Goal: Task Accomplishment & Management: Manage account settings

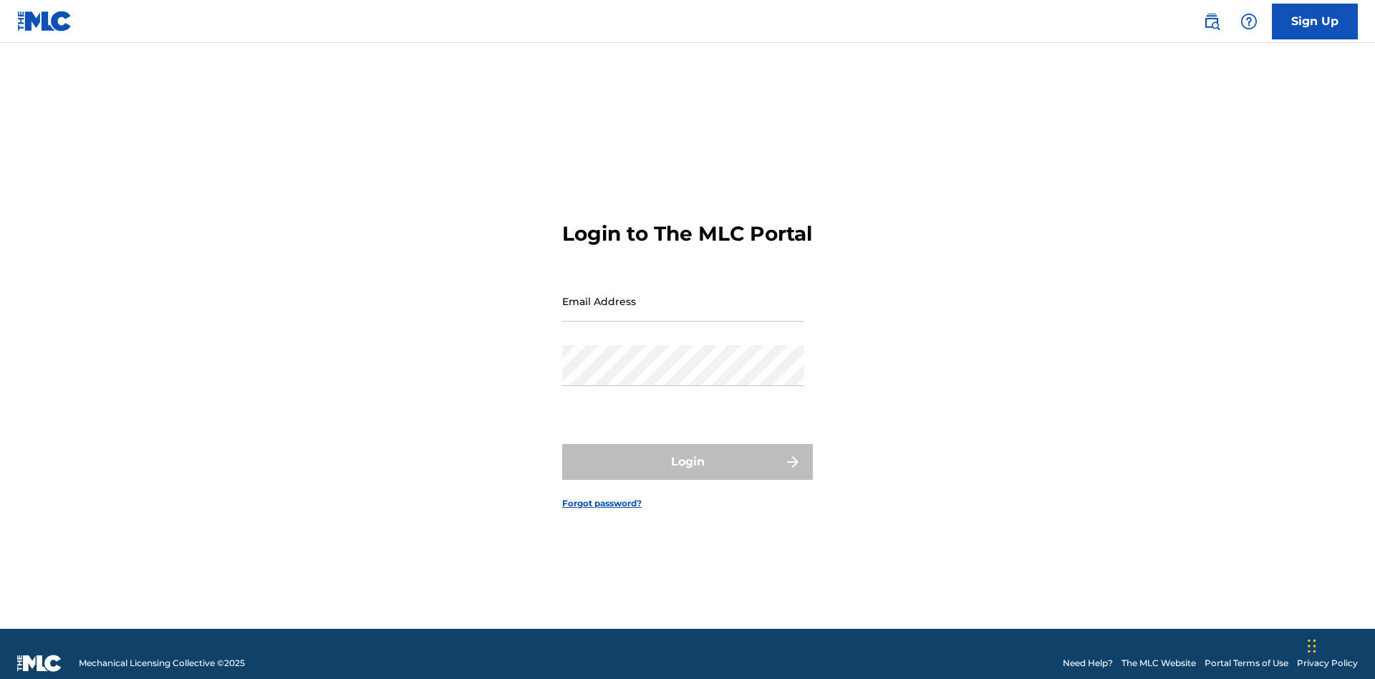
scroll to position [19, 0]
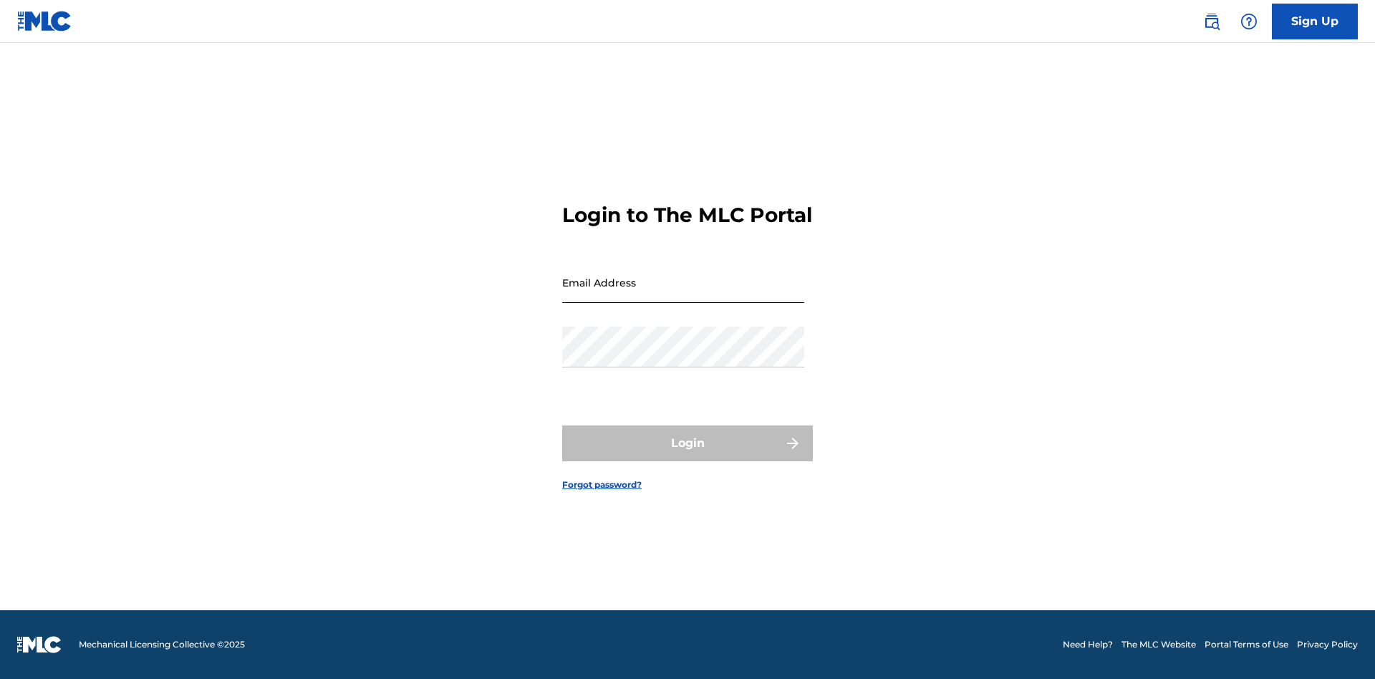
click at [683, 294] on input "Email Address" at bounding box center [683, 282] width 242 height 41
type input "[EMAIL_ADDRESS][DOMAIN_NAME]"
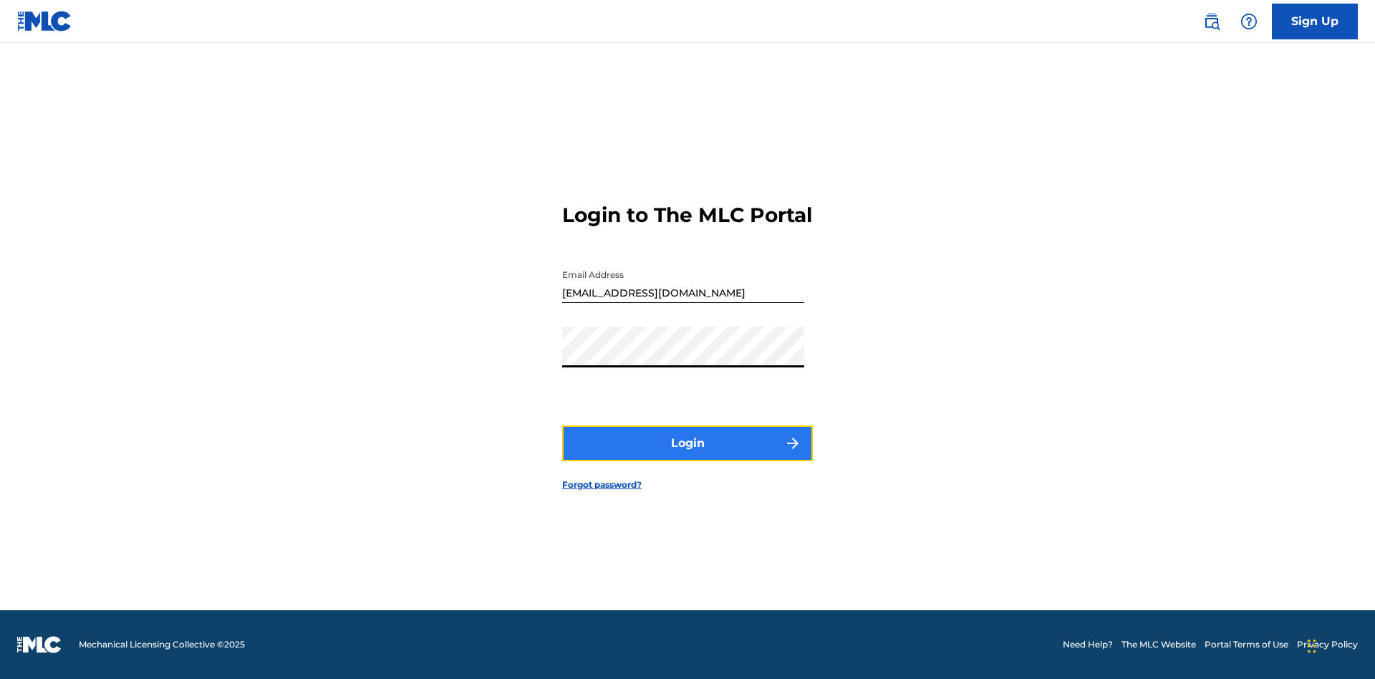
click at [688, 456] on button "Login" at bounding box center [687, 444] width 251 height 36
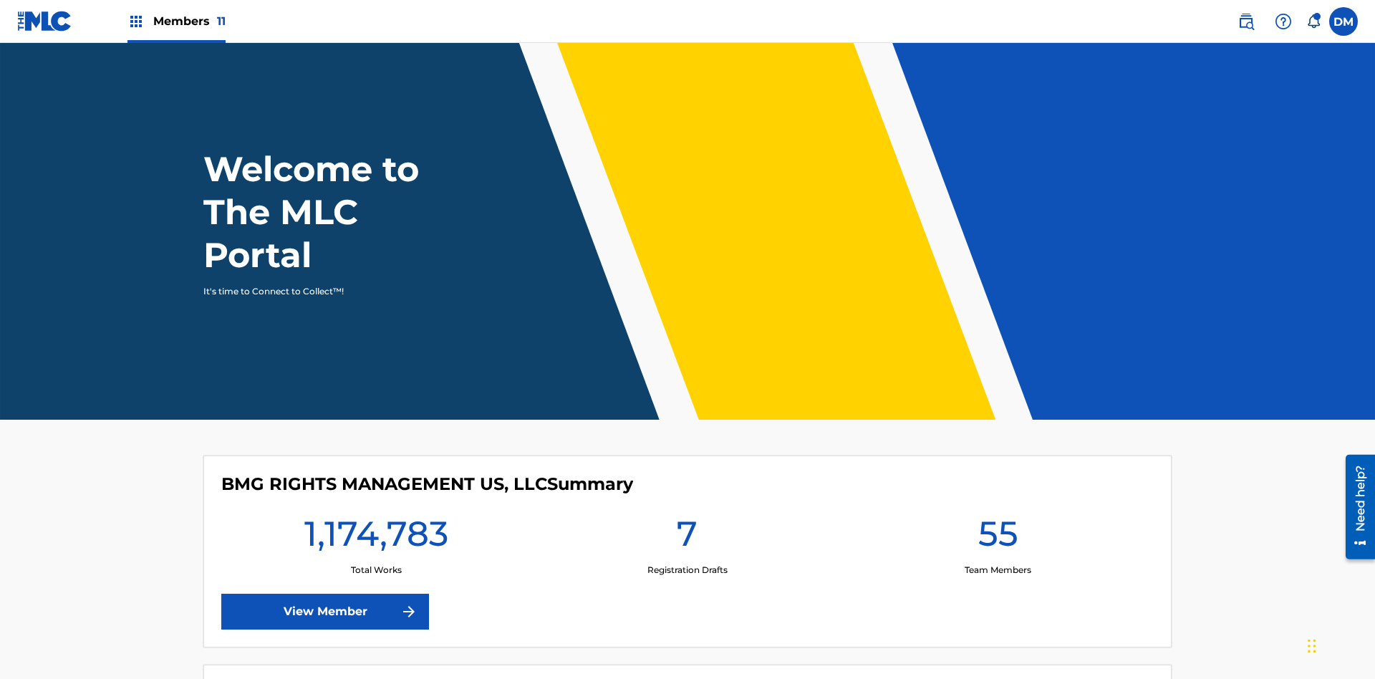
click at [176, 21] on span "Members 11" at bounding box center [189, 21] width 72 height 16
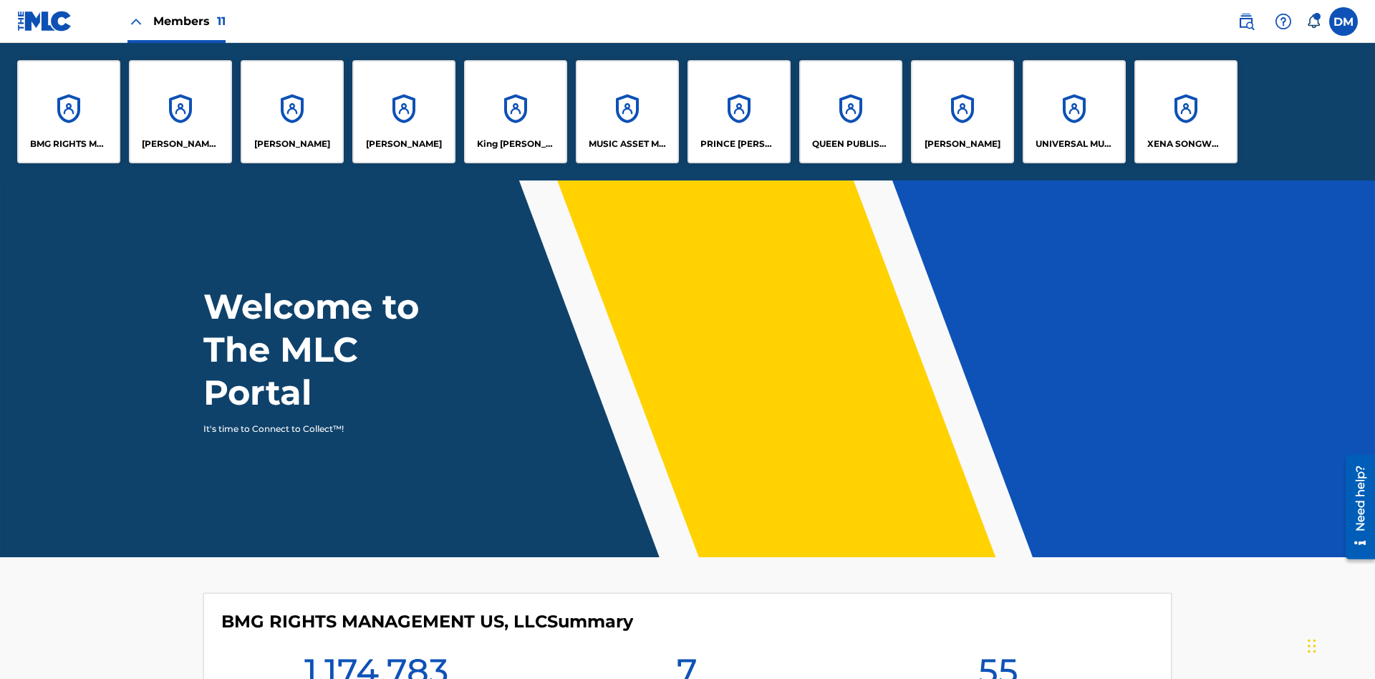
scroll to position [52, 0]
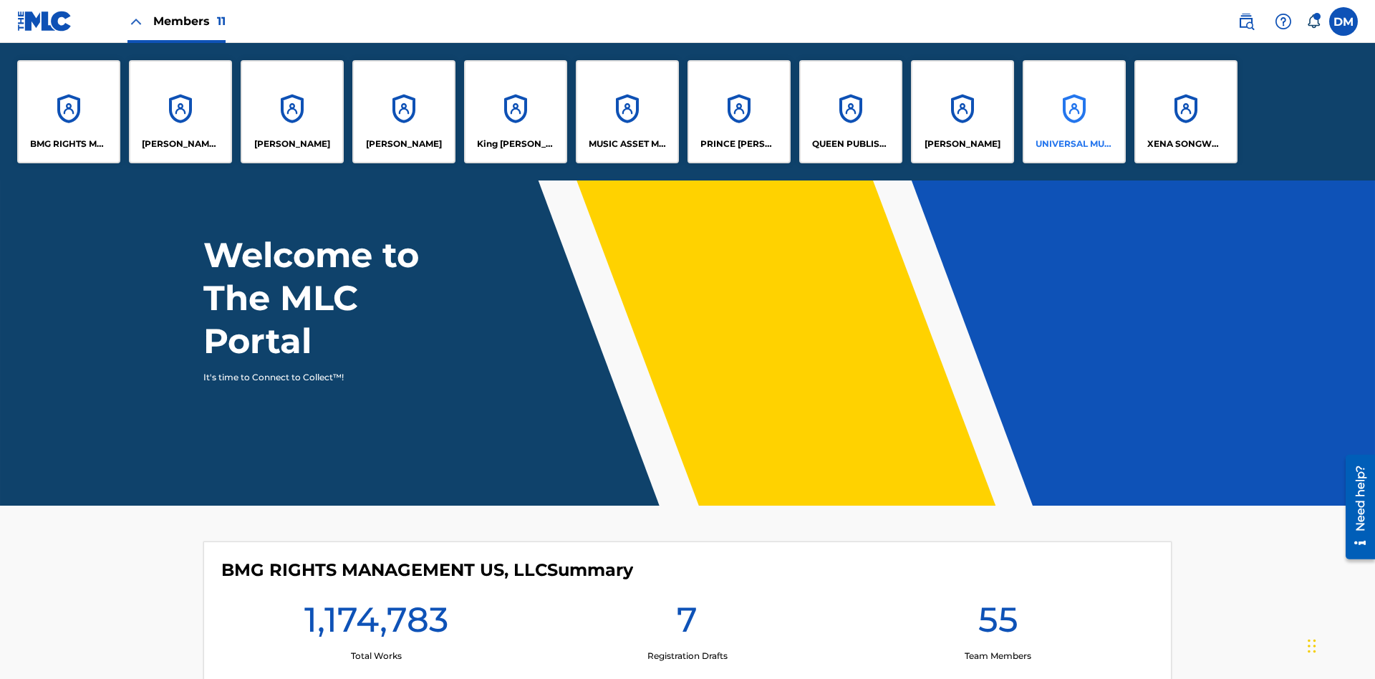
click at [1074, 144] on p "UNIVERSAL MUSIC PUB GROUP" at bounding box center [1075, 144] width 78 height 13
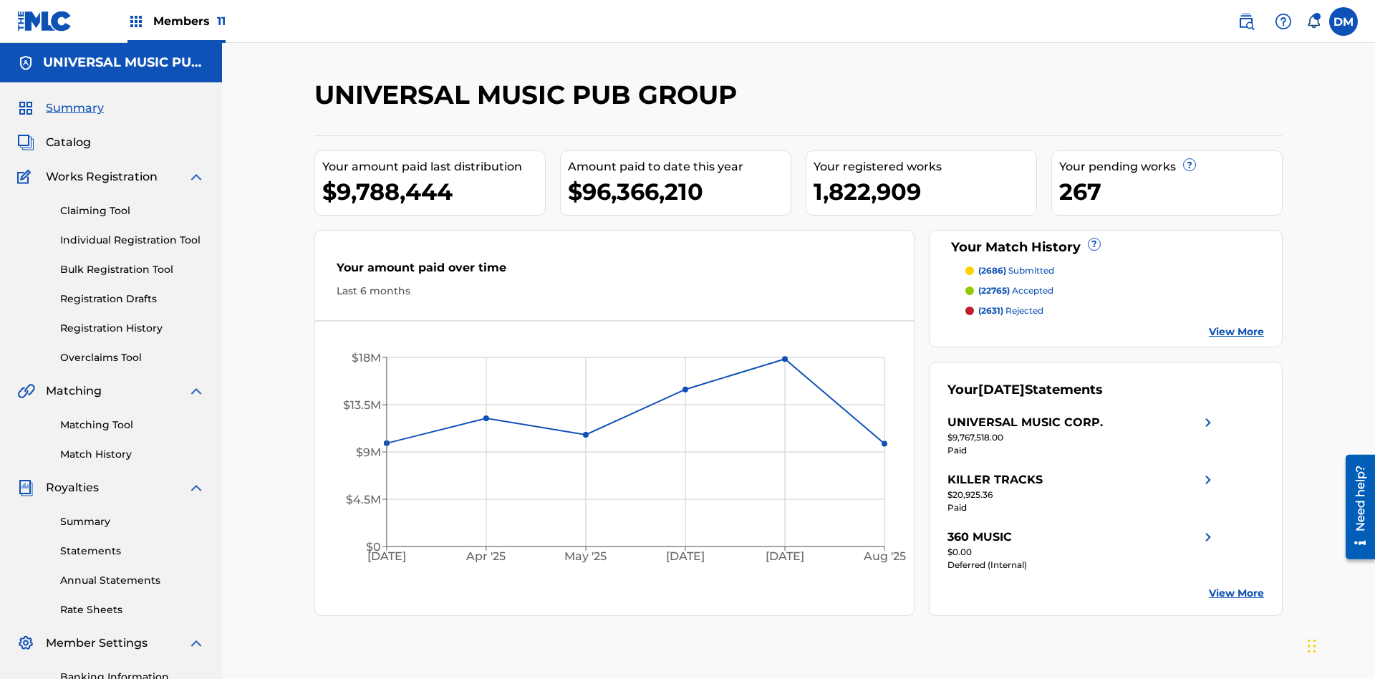
scroll to position [209, 0]
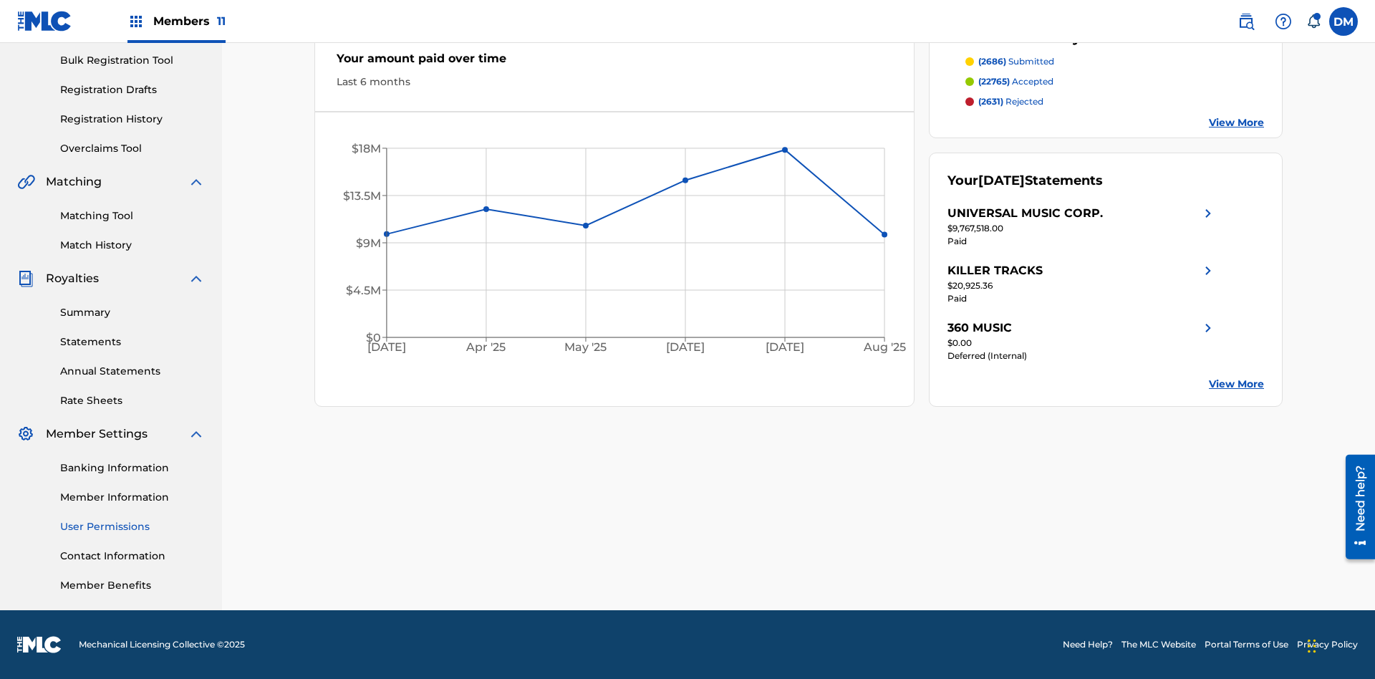
click at [133, 527] on link "User Permissions" at bounding box center [132, 526] width 145 height 15
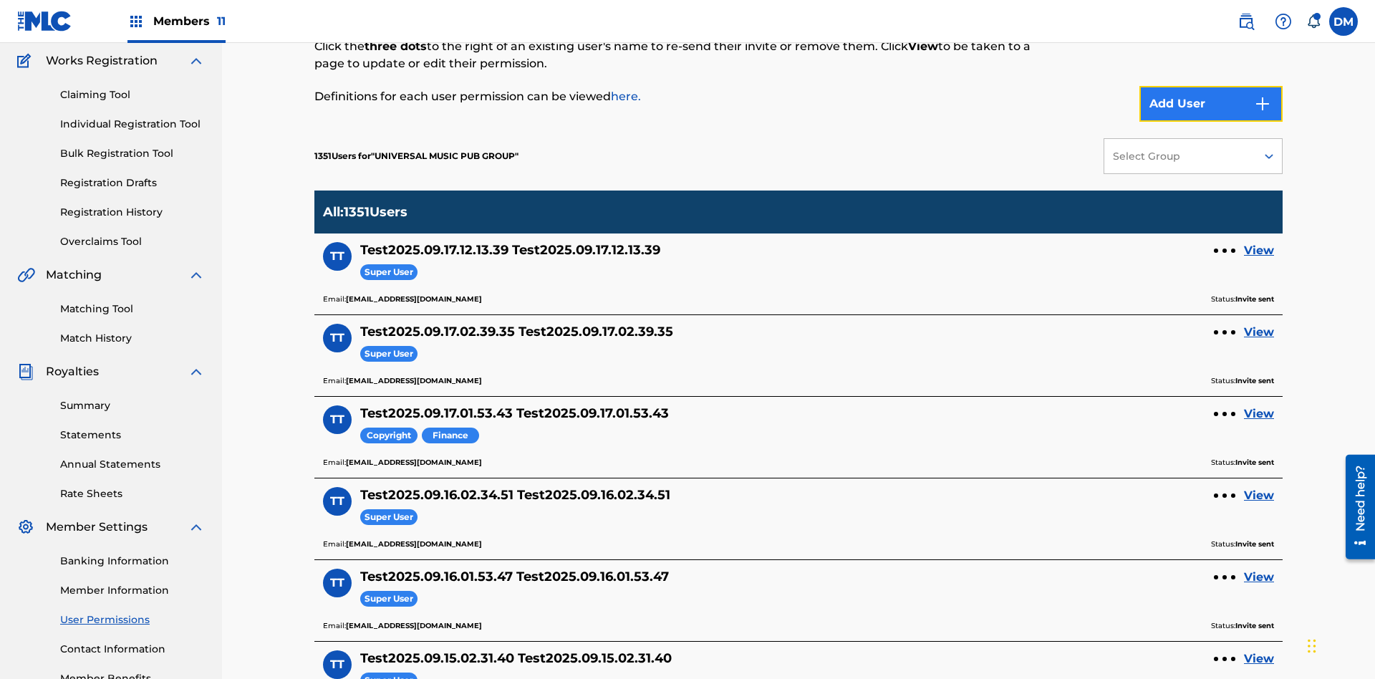
click at [1211, 104] on button "Add User" at bounding box center [1211, 104] width 143 height 36
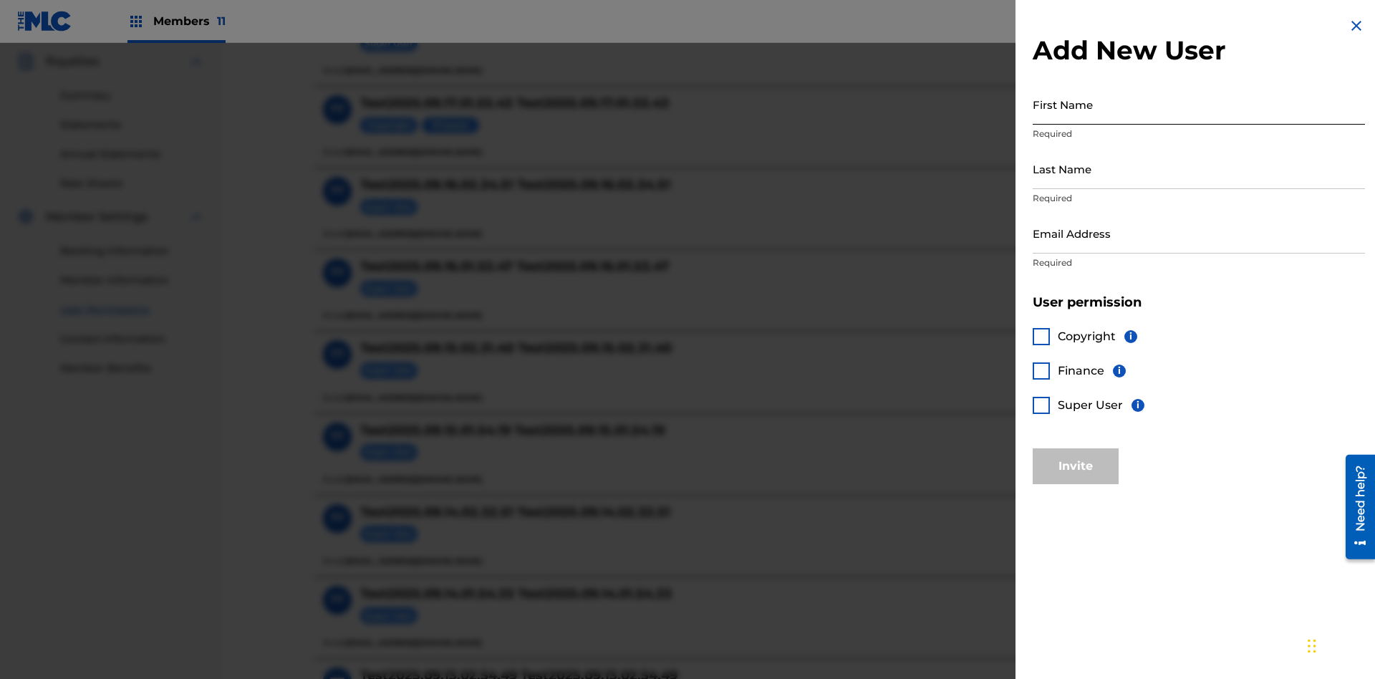
click at [1199, 104] on input "First Name" at bounding box center [1199, 104] width 332 height 41
type input "Test2025.09.18.01.54.27"
click at [1199, 168] on input "Last Name" at bounding box center [1199, 168] width 332 height 41
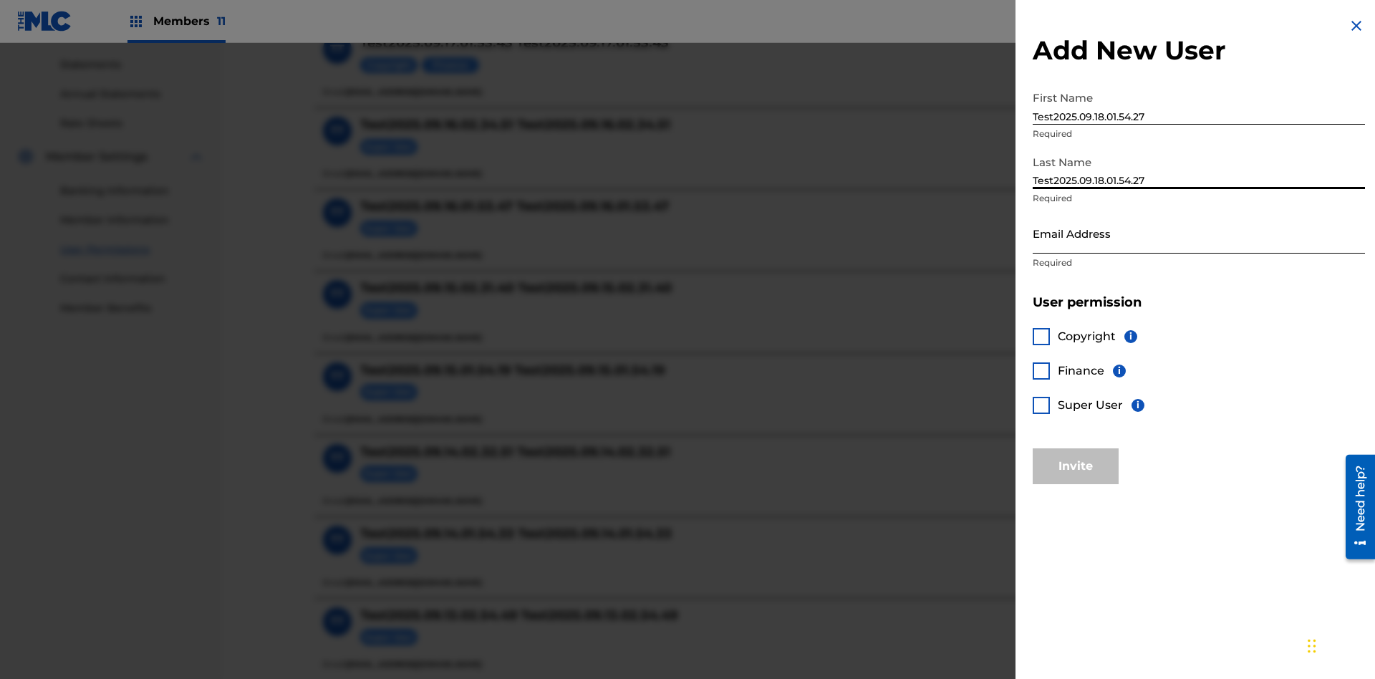
type input "Test2025.09.18.01.54.27"
click at [1199, 233] on input "Email Address" at bounding box center [1199, 233] width 332 height 41
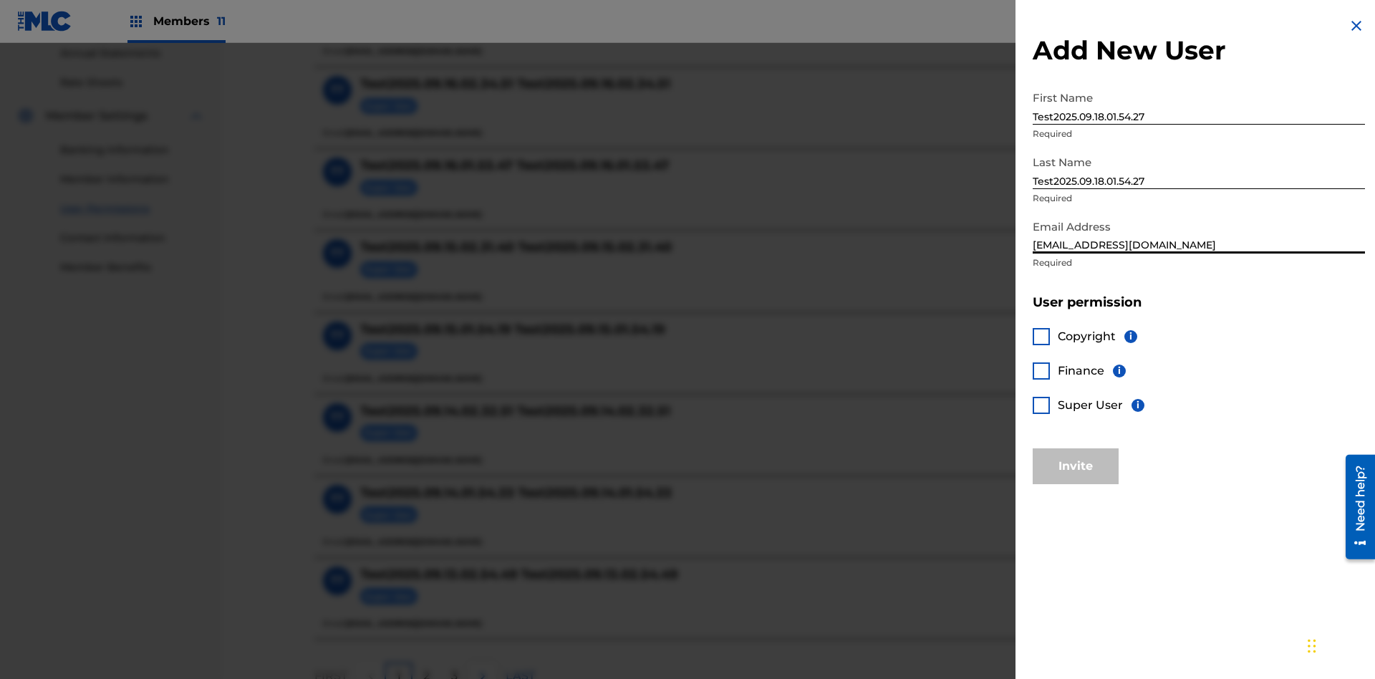
type input "[EMAIL_ADDRESS][DOMAIN_NAME]"
click at [1042, 336] on div at bounding box center [1041, 336] width 17 height 17
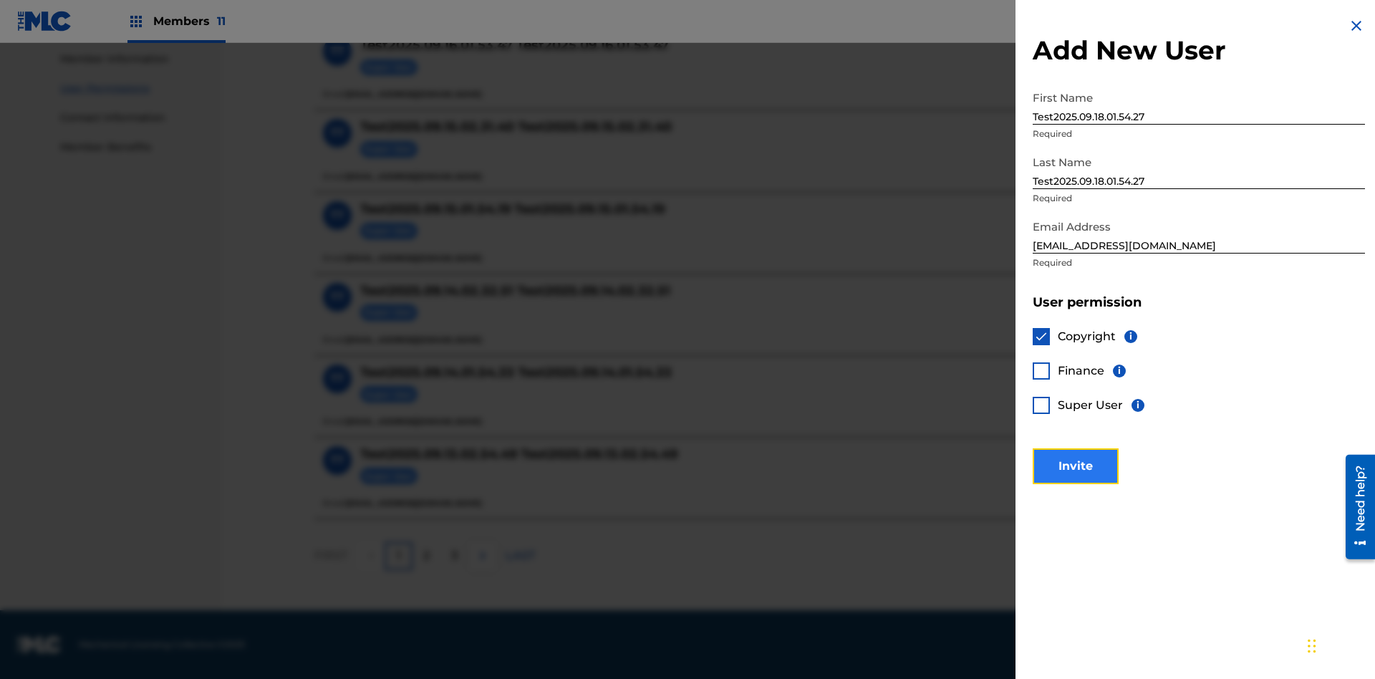
click at [1076, 466] on button "Invite" at bounding box center [1076, 466] width 86 height 36
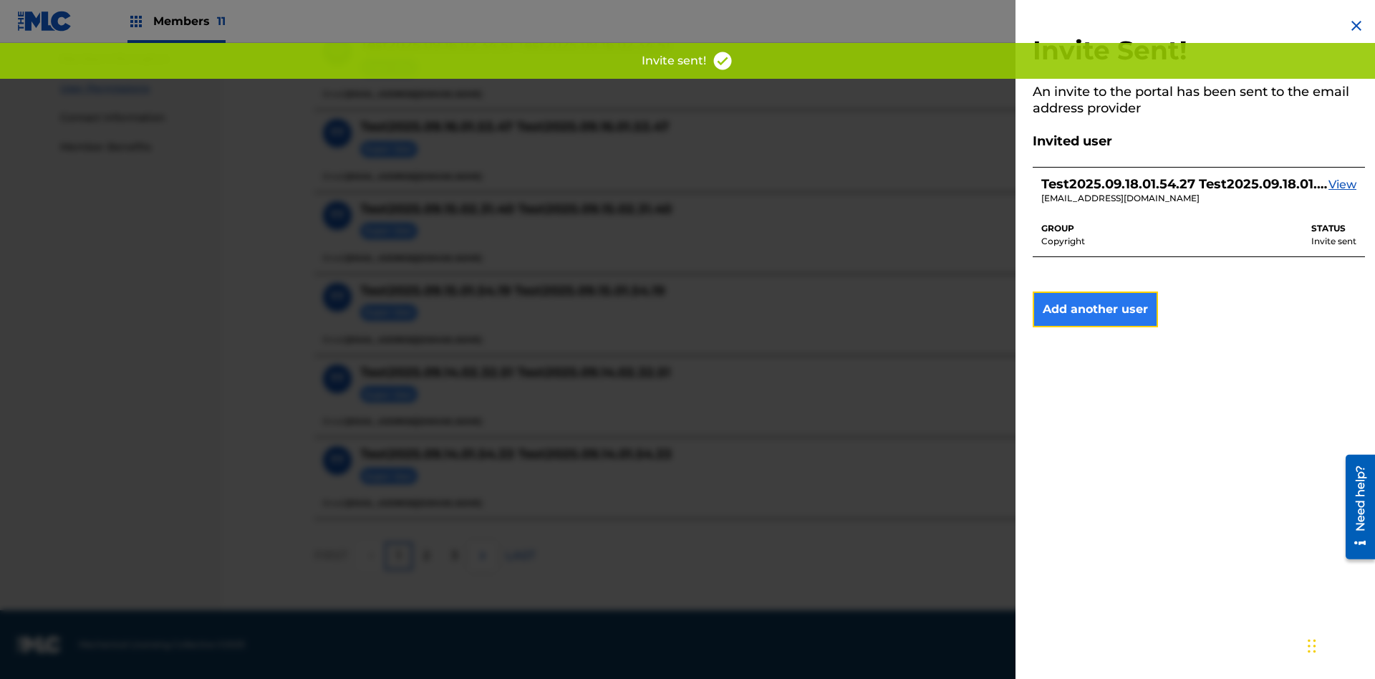
click at [1095, 309] on button "Add another user" at bounding box center [1095, 310] width 125 height 36
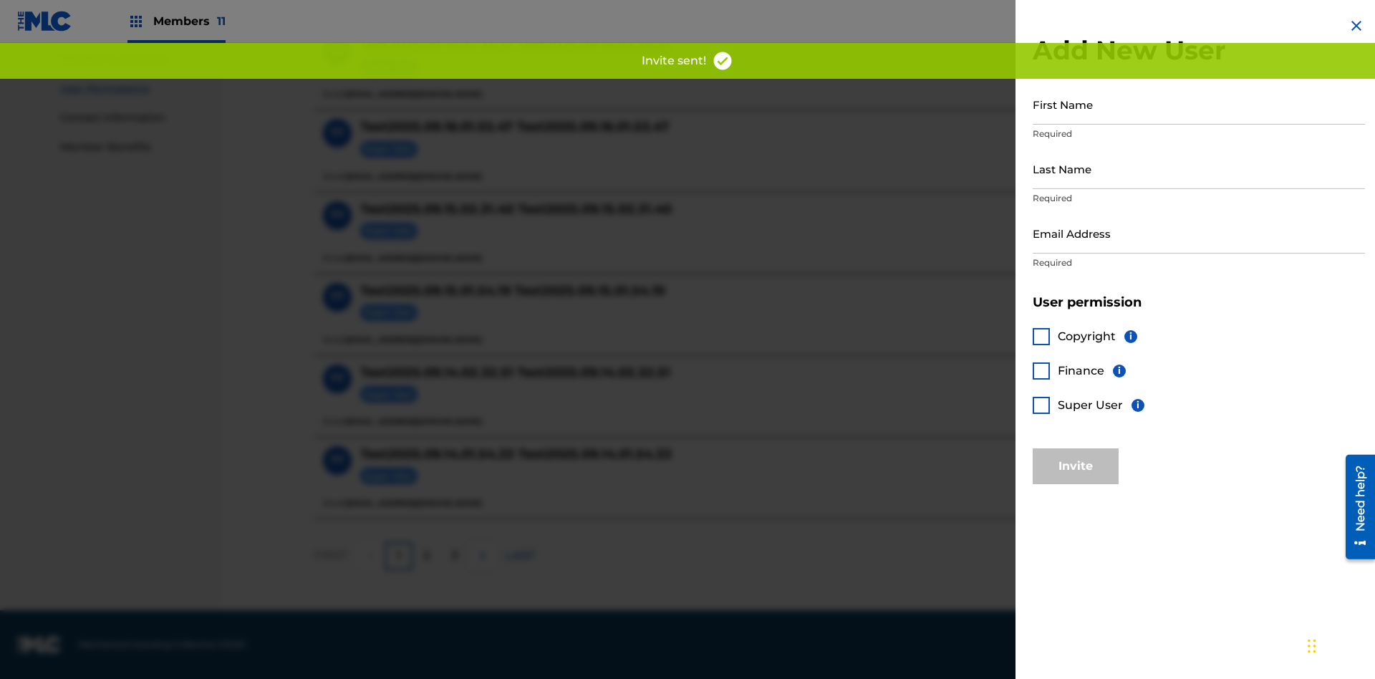
scroll to position [645, 0]
click at [1199, 104] on input "First Name" at bounding box center [1199, 104] width 332 height 41
type input "Test2025.09.18.01.54.34"
click at [1199, 168] on input "Last Name" at bounding box center [1199, 168] width 332 height 41
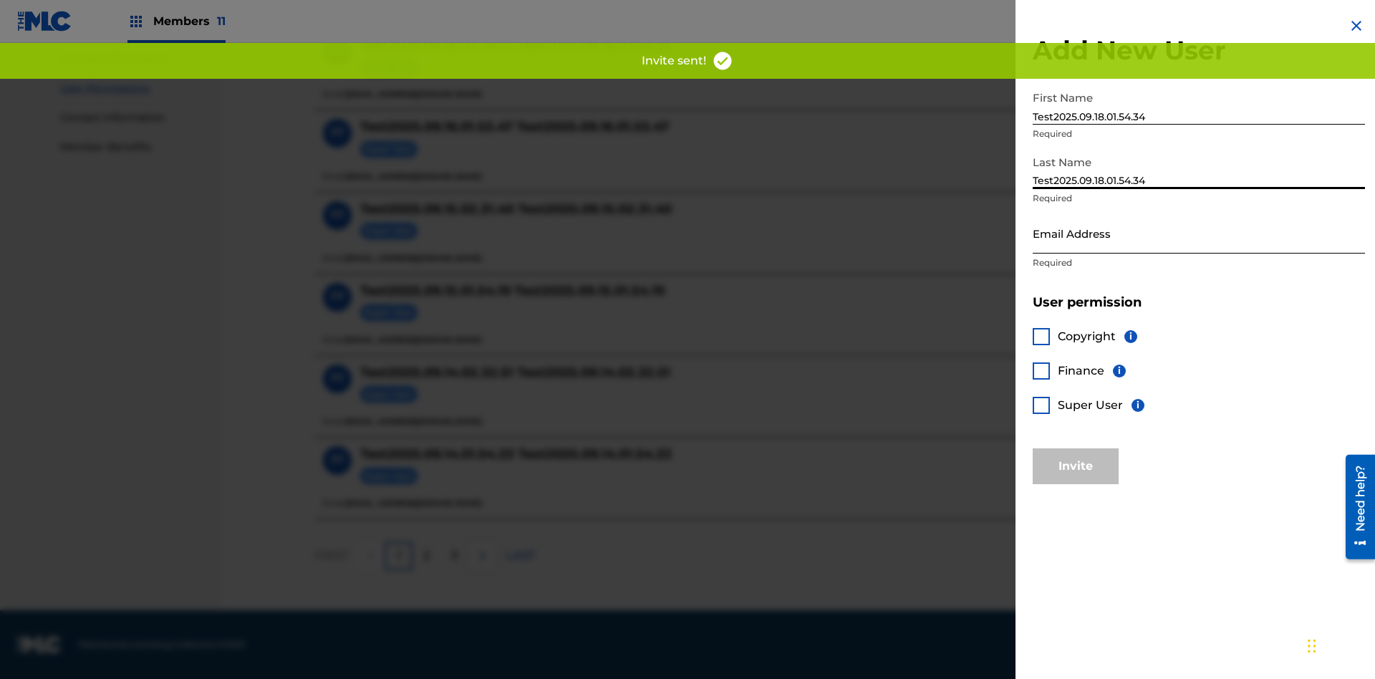
type input "Test2025.09.18.01.54.34"
click at [1199, 233] on input "Email Address" at bounding box center [1199, 233] width 332 height 41
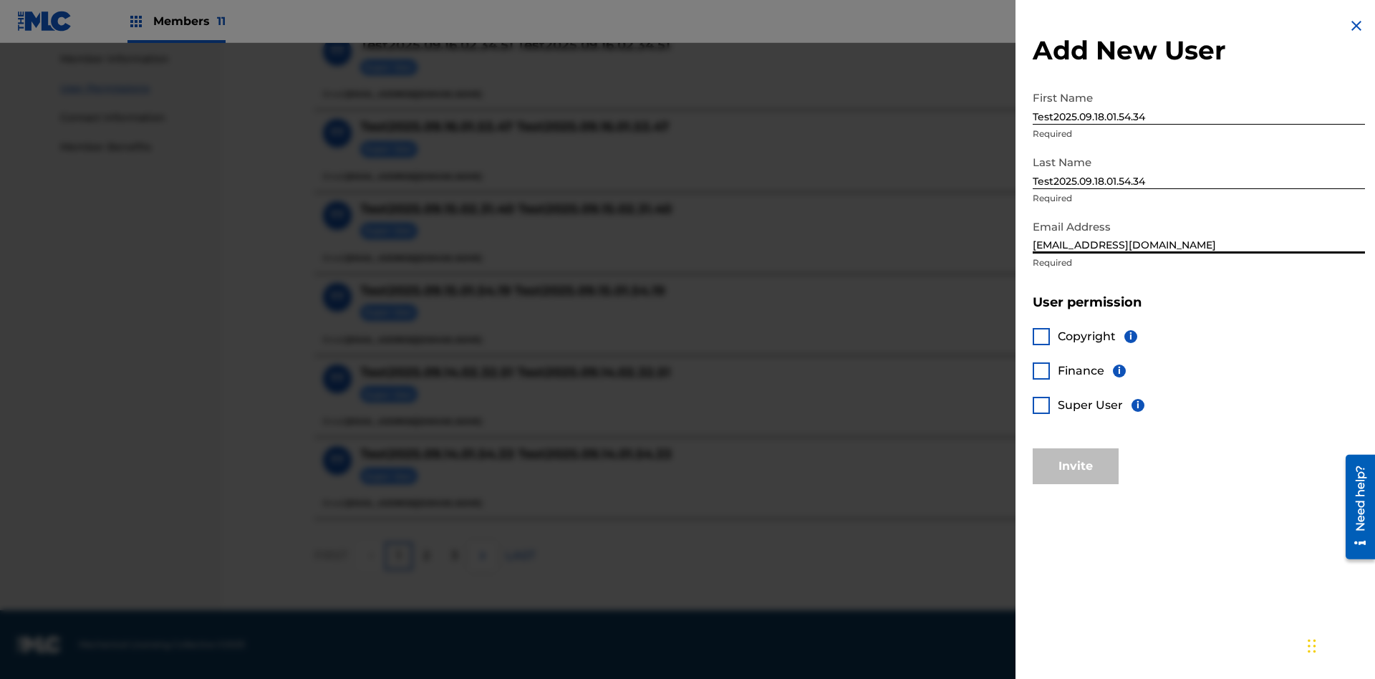
type input "[EMAIL_ADDRESS][DOMAIN_NAME]"
click at [1042, 370] on div at bounding box center [1041, 370] width 17 height 17
click at [1076, 466] on button "Invite" at bounding box center [1076, 466] width 86 height 36
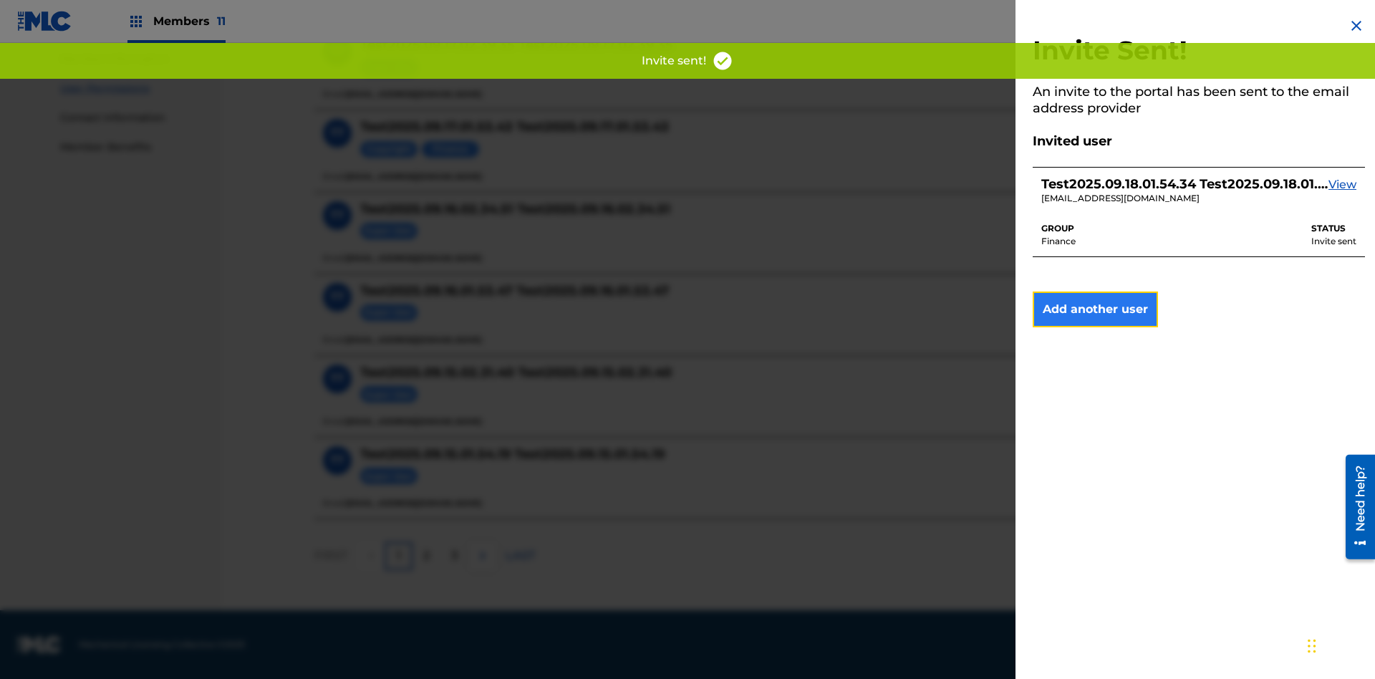
click at [1095, 309] on button "Add another user" at bounding box center [1095, 310] width 125 height 36
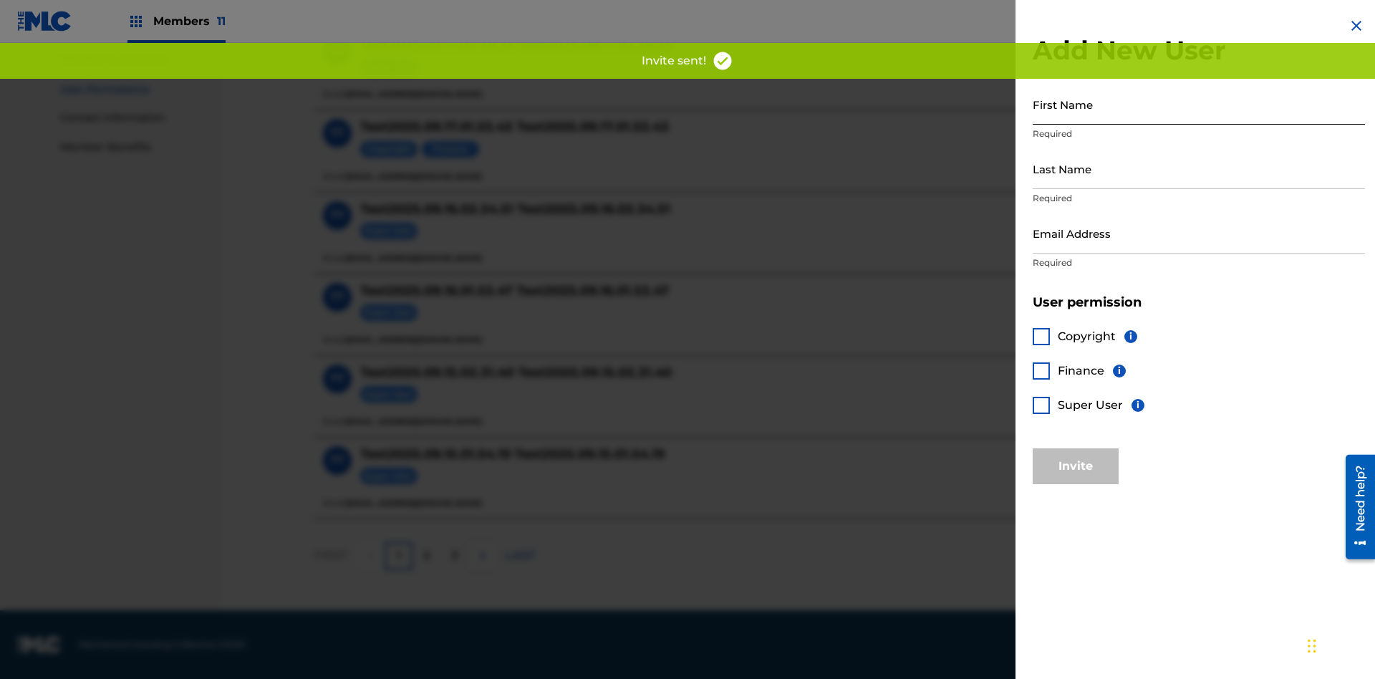
click at [1199, 104] on input "First Name" at bounding box center [1199, 104] width 332 height 41
type input "Test2025.09.18.01.54.41"
click at [1199, 168] on input "Last Name" at bounding box center [1199, 168] width 332 height 41
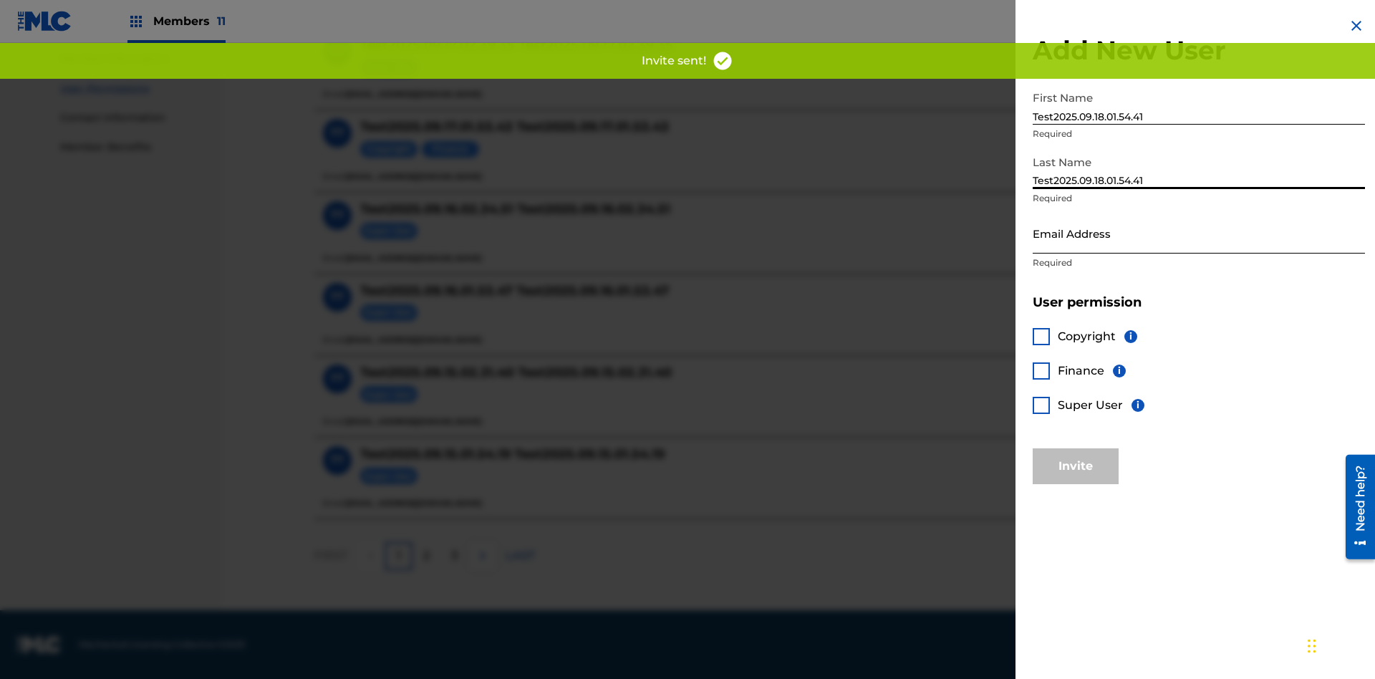
type input "Test2025.09.18.01.54.41"
click at [1199, 233] on input "Email Address" at bounding box center [1199, 233] width 332 height 41
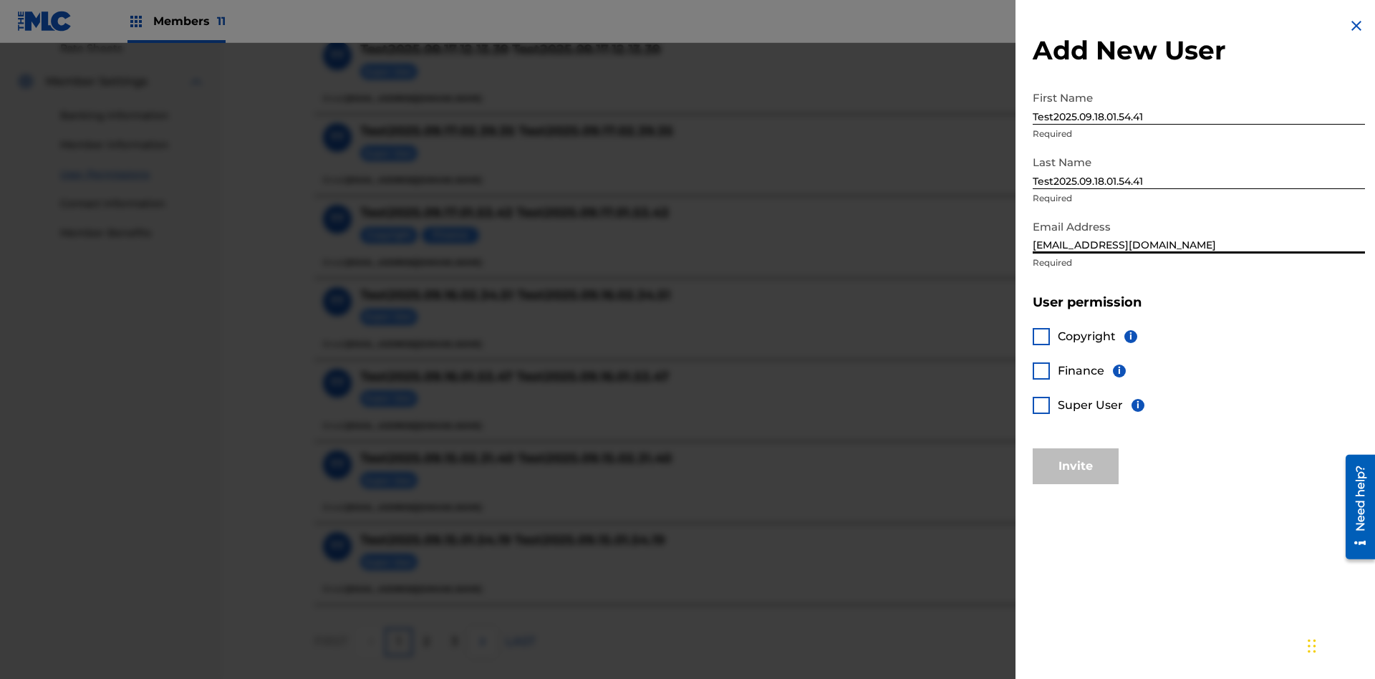
type input "[EMAIL_ADDRESS][DOMAIN_NAME]"
click at [1042, 405] on div at bounding box center [1041, 405] width 17 height 17
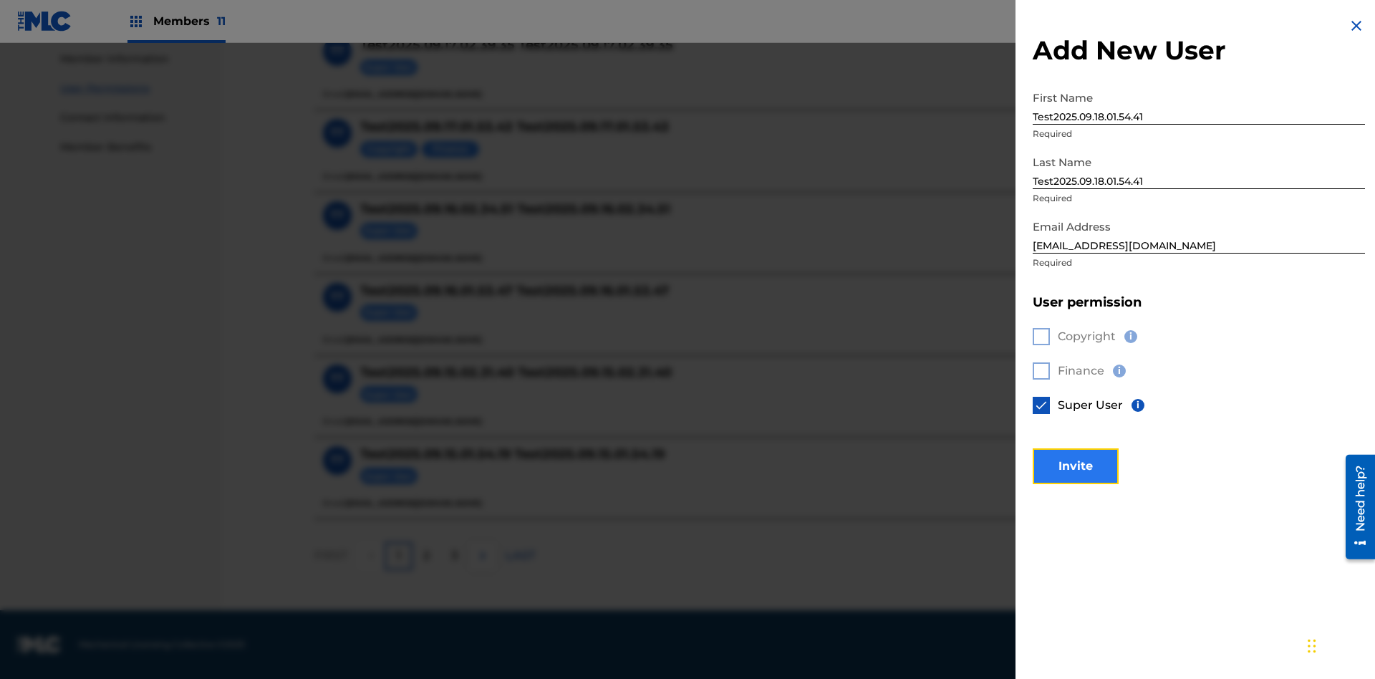
click at [1076, 466] on button "Invite" at bounding box center [1076, 466] width 86 height 36
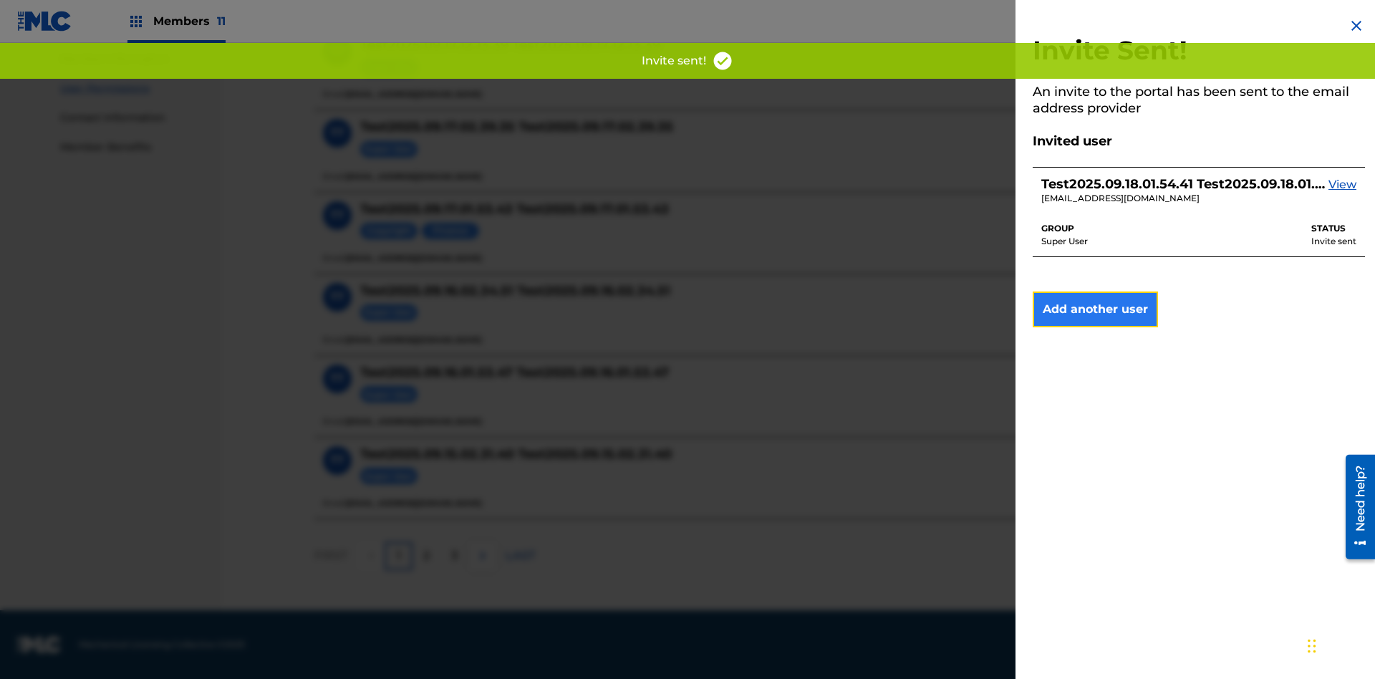
click at [1095, 309] on button "Add another user" at bounding box center [1095, 310] width 125 height 36
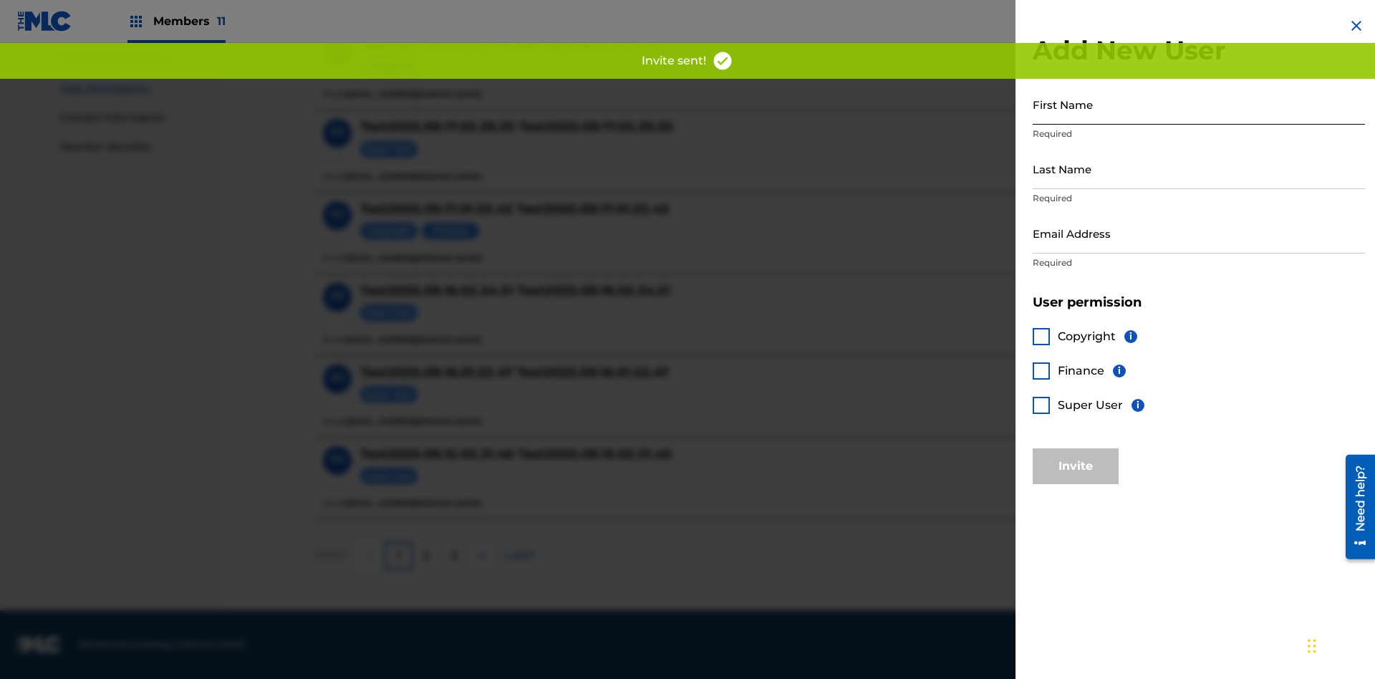
click at [1199, 104] on input "First Name" at bounding box center [1199, 104] width 332 height 41
type input "Test2025.09.18.01.54.48"
click at [1199, 168] on input "Last Name" at bounding box center [1199, 168] width 332 height 41
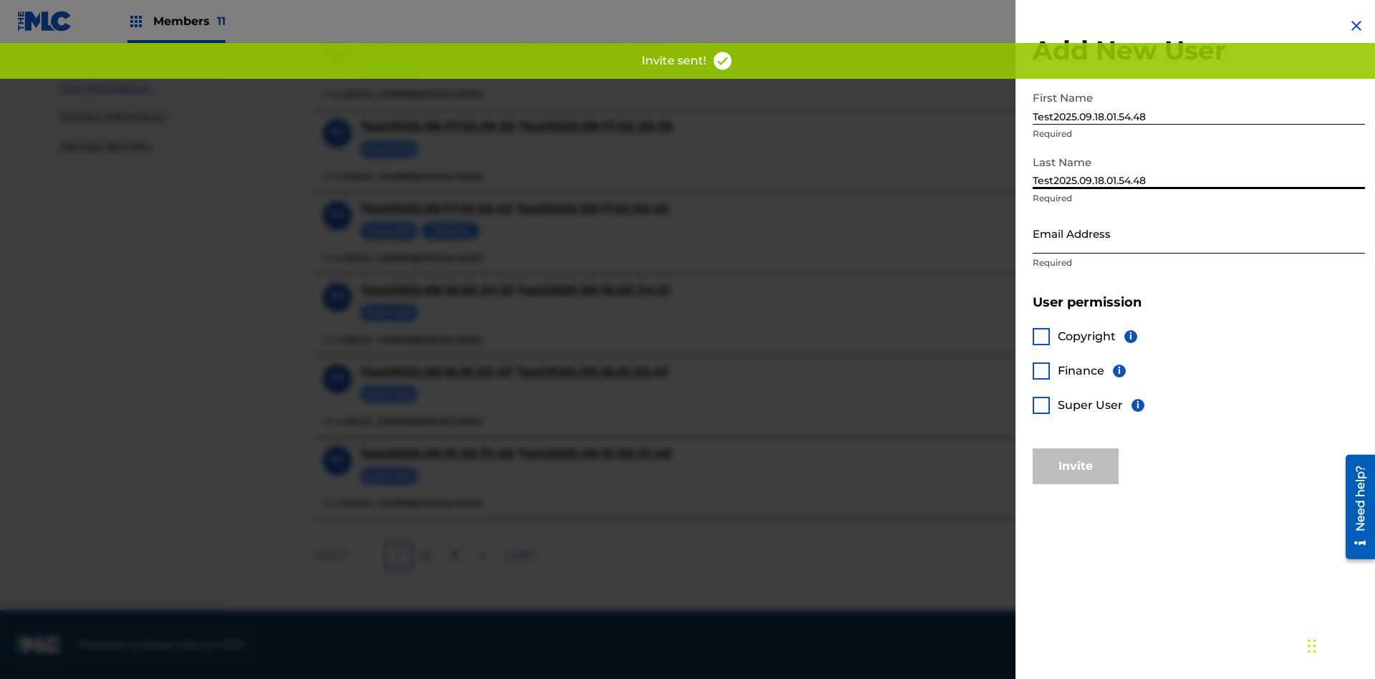
type input "Test2025.09.18.01.54.48"
click at [1199, 233] on input "Email Address" at bounding box center [1199, 233] width 332 height 41
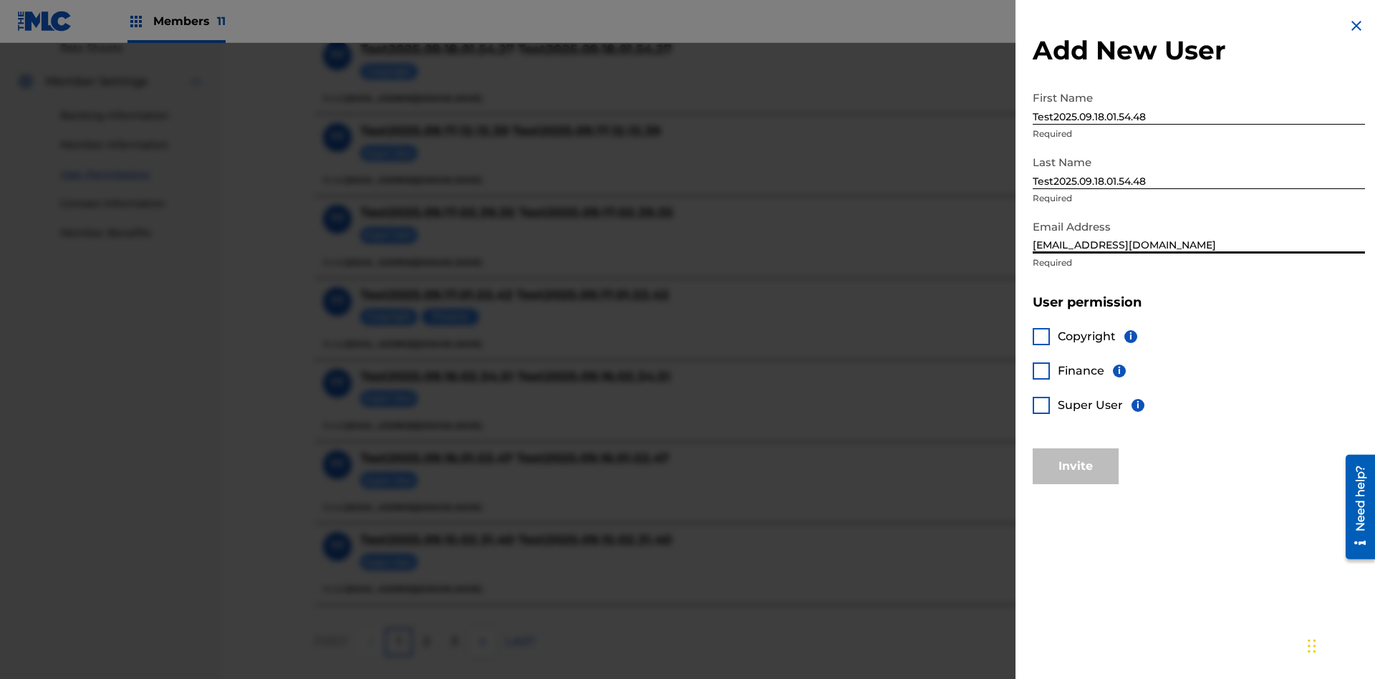
type input "[EMAIL_ADDRESS][DOMAIN_NAME]"
click at [1042, 336] on div at bounding box center [1041, 336] width 17 height 17
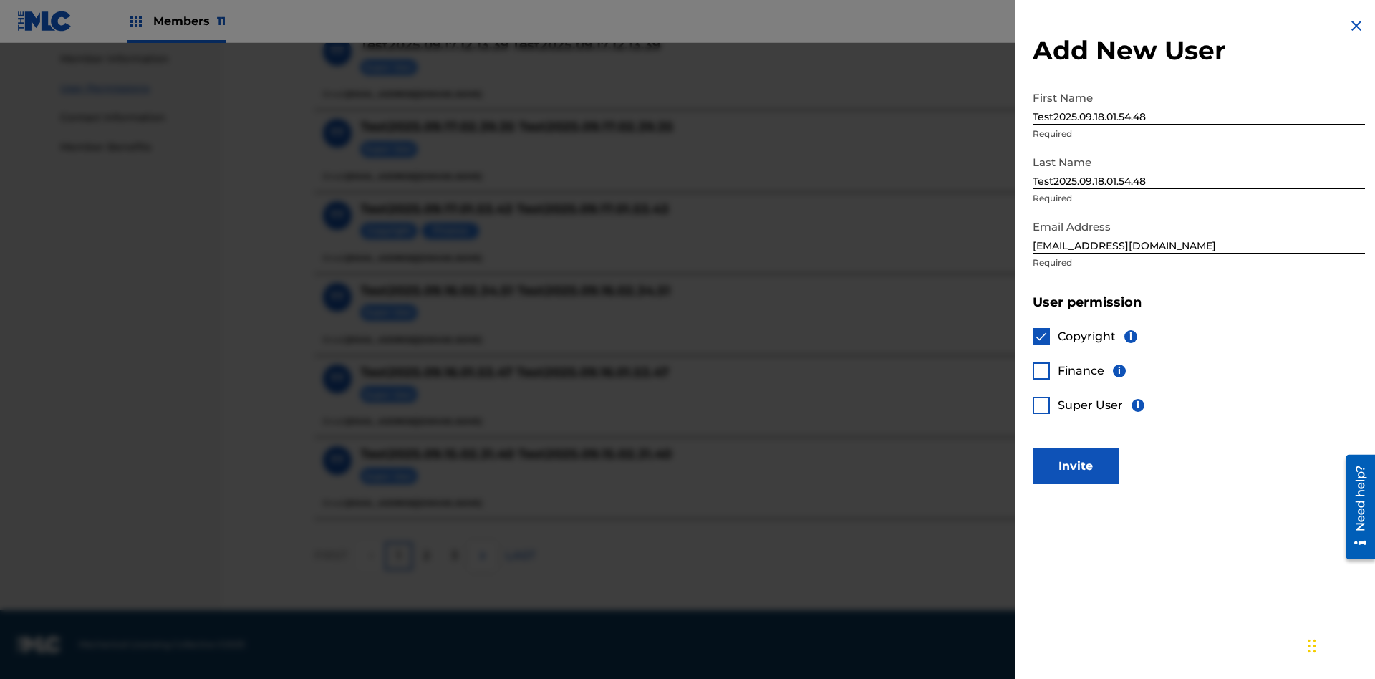
click at [1042, 370] on div at bounding box center [1041, 370] width 17 height 17
click at [1076, 466] on button "Invite" at bounding box center [1076, 466] width 86 height 36
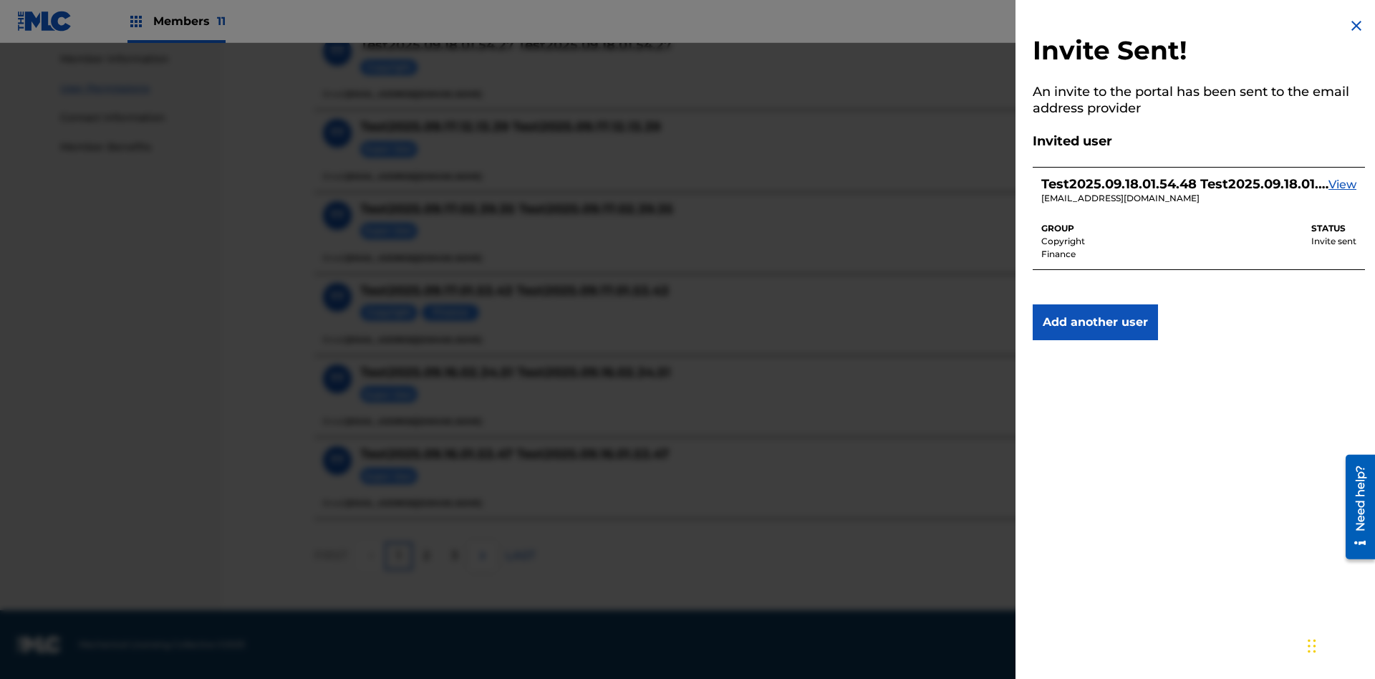
click at [1357, 26] on img at bounding box center [1356, 25] width 17 height 17
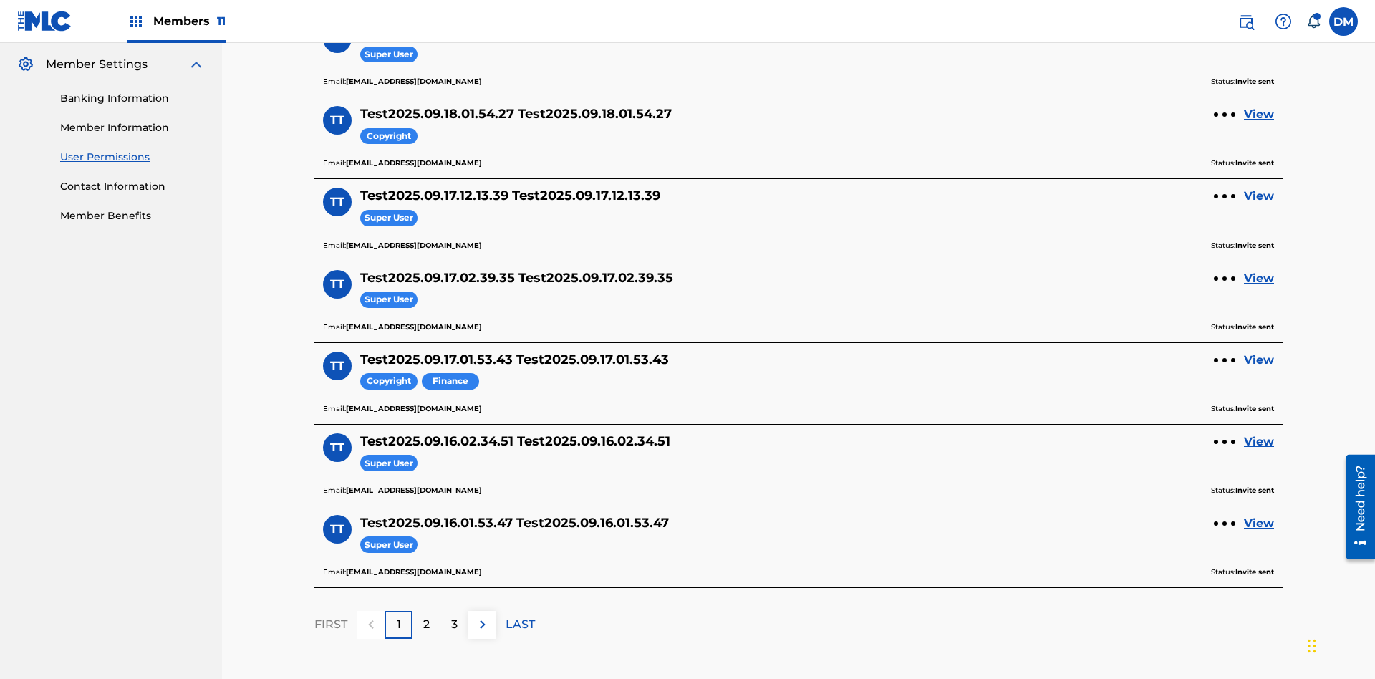
scroll to position [168, 0]
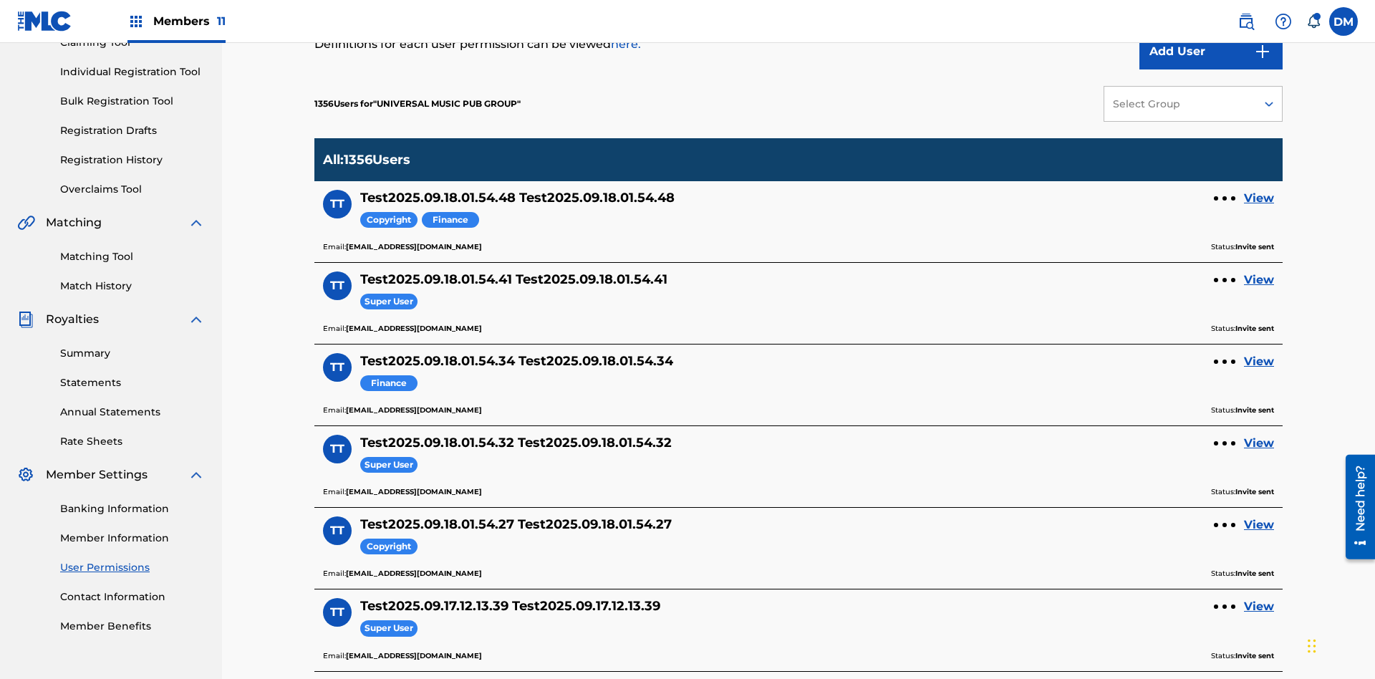
click at [1194, 104] on div "Select Group" at bounding box center [1179, 104] width 133 height 15
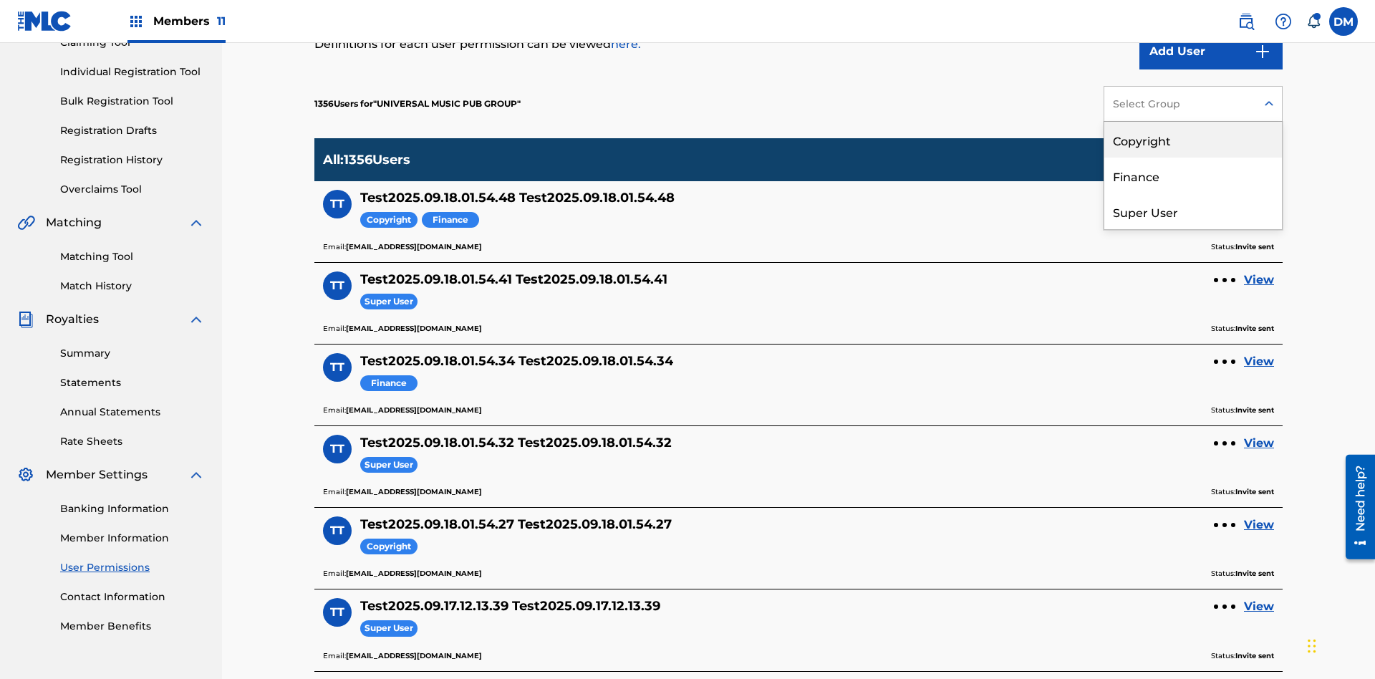
click at [1194, 140] on div "Copyright" at bounding box center [1194, 140] width 178 height 36
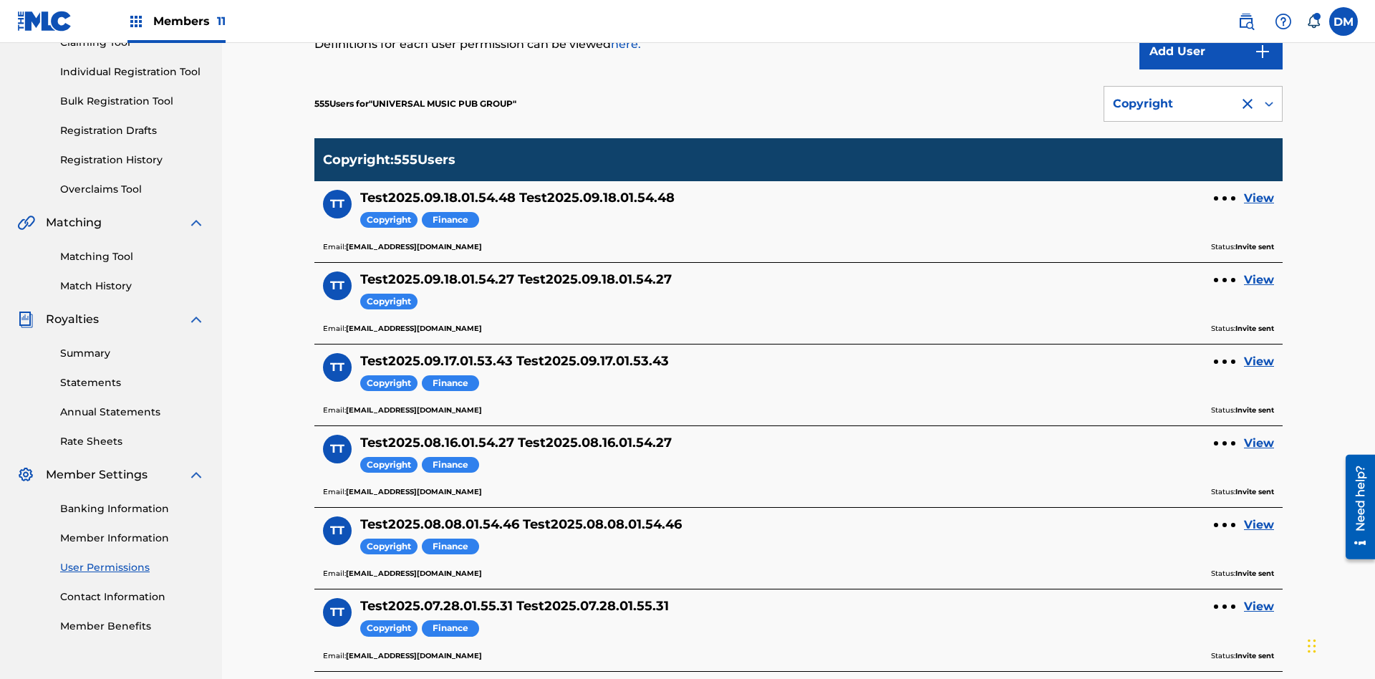
click at [1194, 104] on div "Copyright" at bounding box center [1171, 103] width 117 height 17
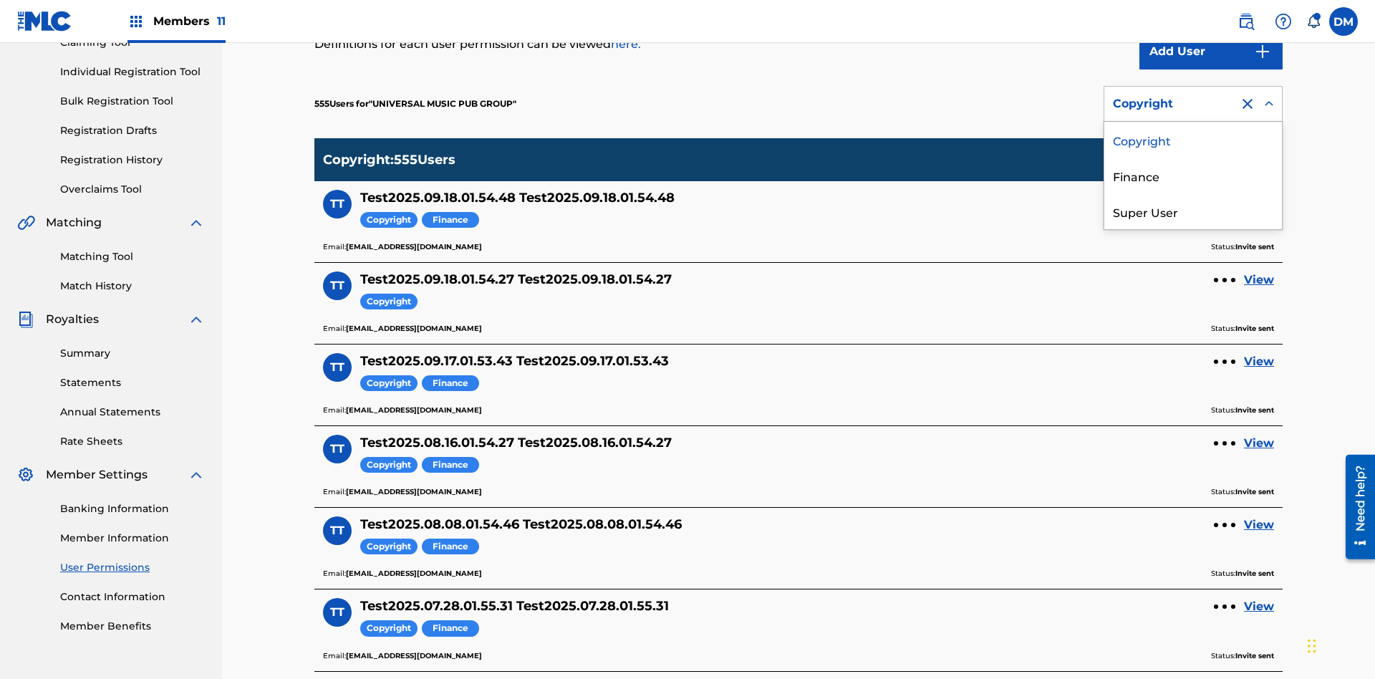
click at [1194, 176] on div "Finance" at bounding box center [1194, 176] width 178 height 36
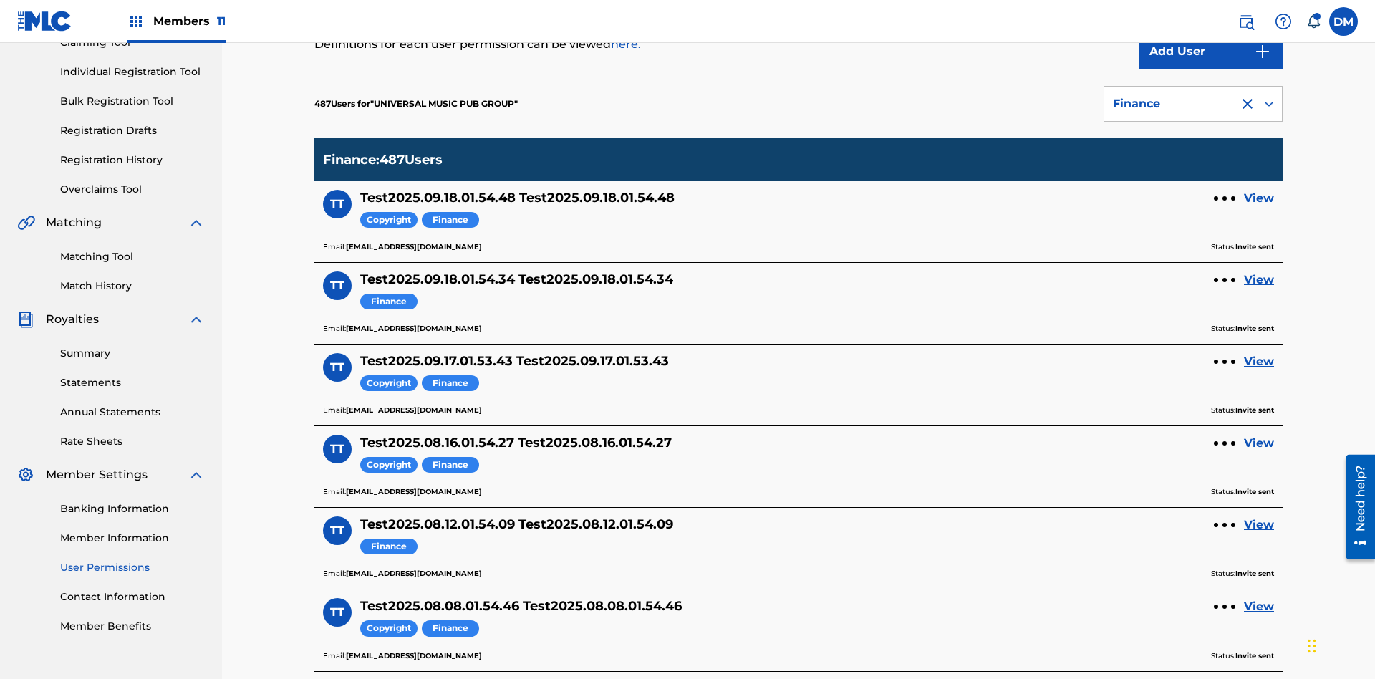
click at [1194, 104] on div "Finance" at bounding box center [1171, 103] width 117 height 17
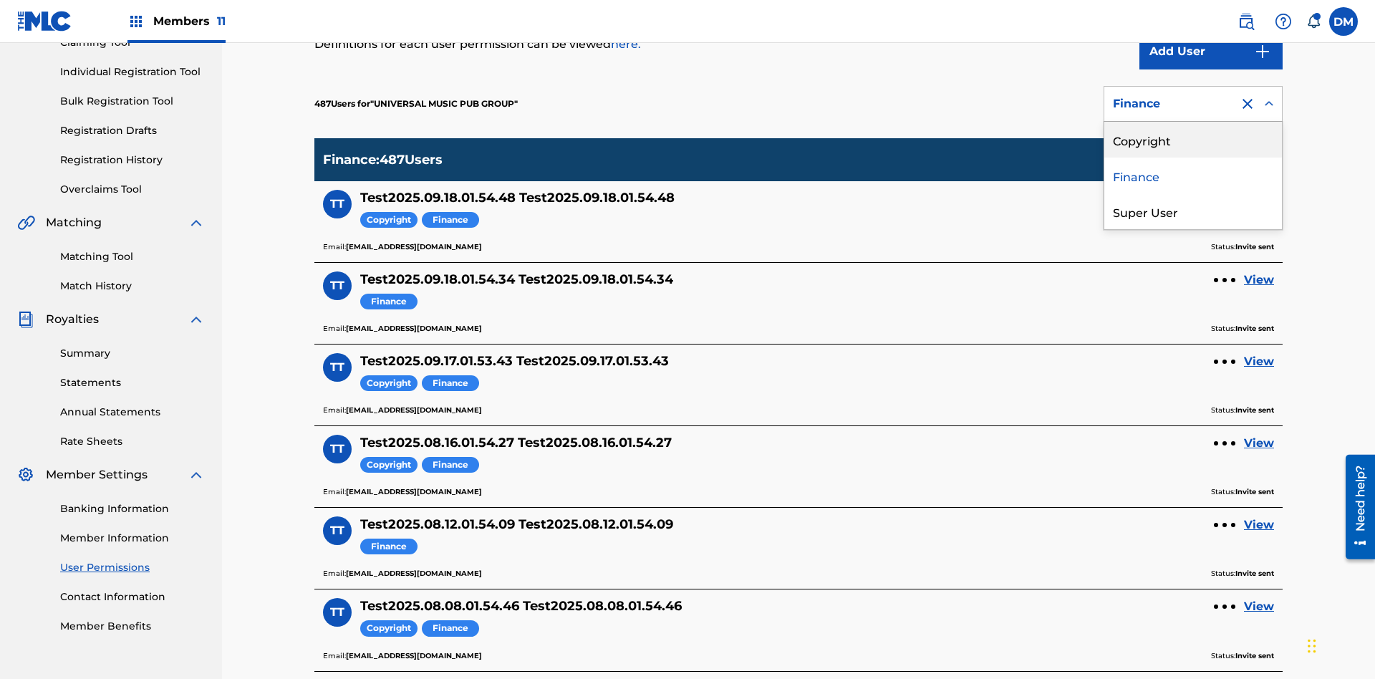
click at [1194, 211] on div "Super User" at bounding box center [1194, 211] width 178 height 36
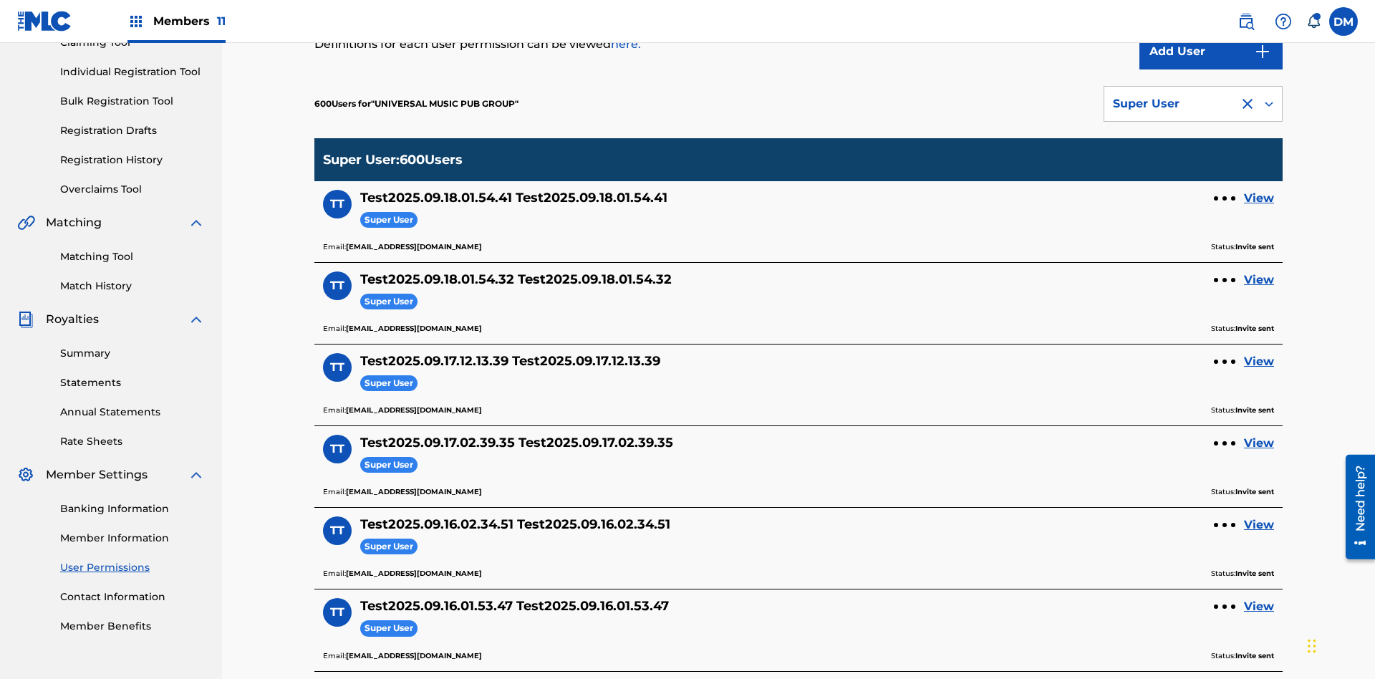
click at [1194, 104] on div "Super User" at bounding box center [1171, 103] width 117 height 17
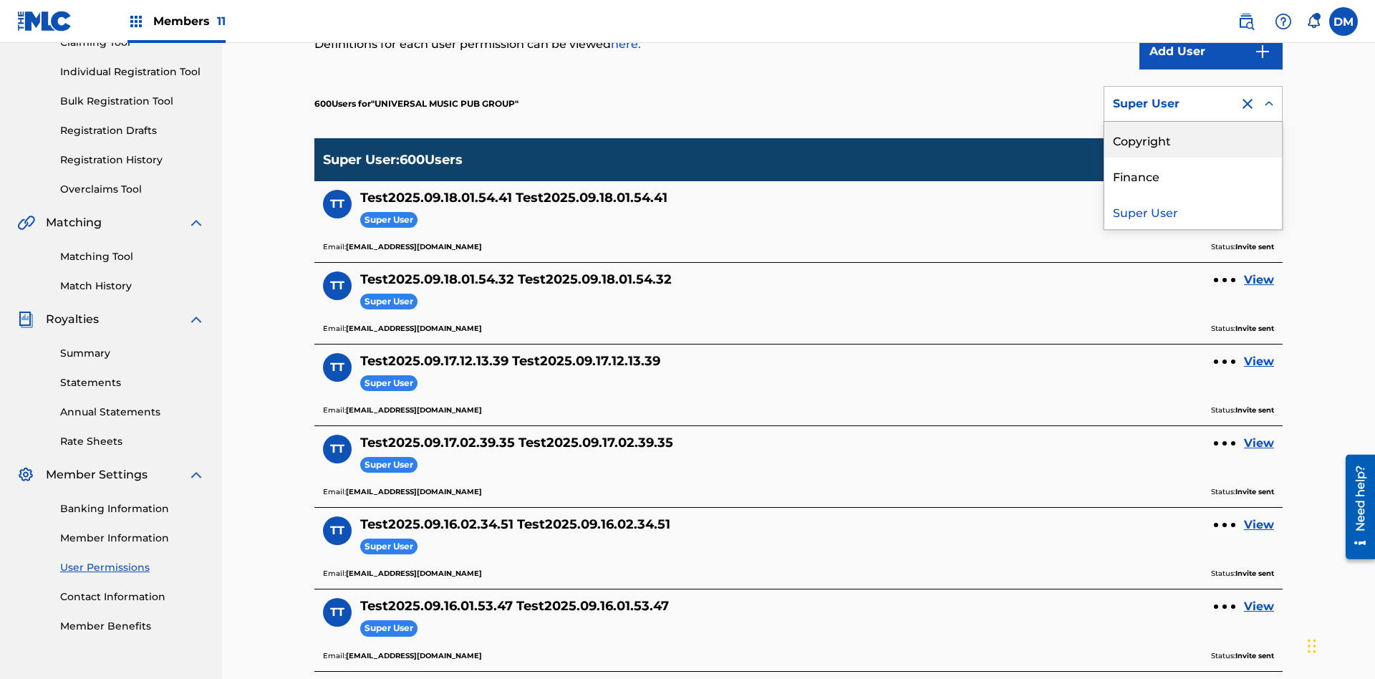
click at [1194, 140] on div "Copyright" at bounding box center [1194, 140] width 178 height 36
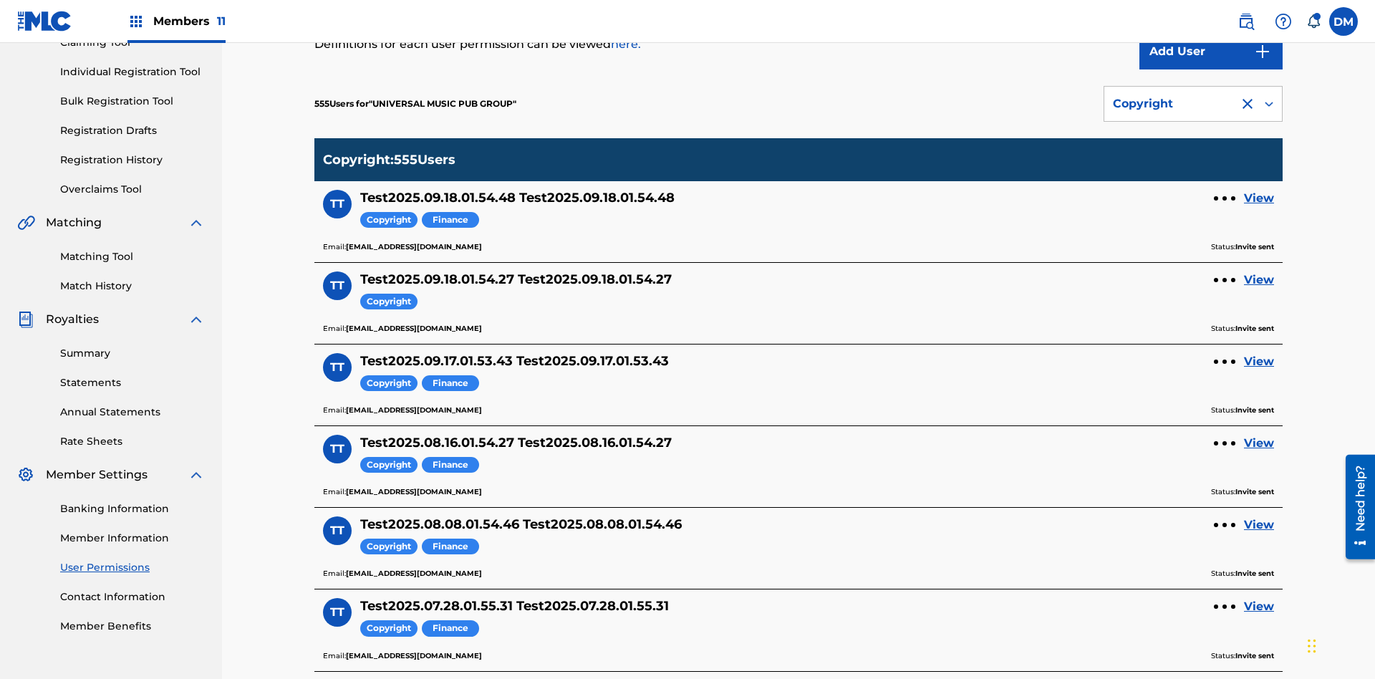
click at [1194, 104] on div "Copyright" at bounding box center [1171, 103] width 117 height 17
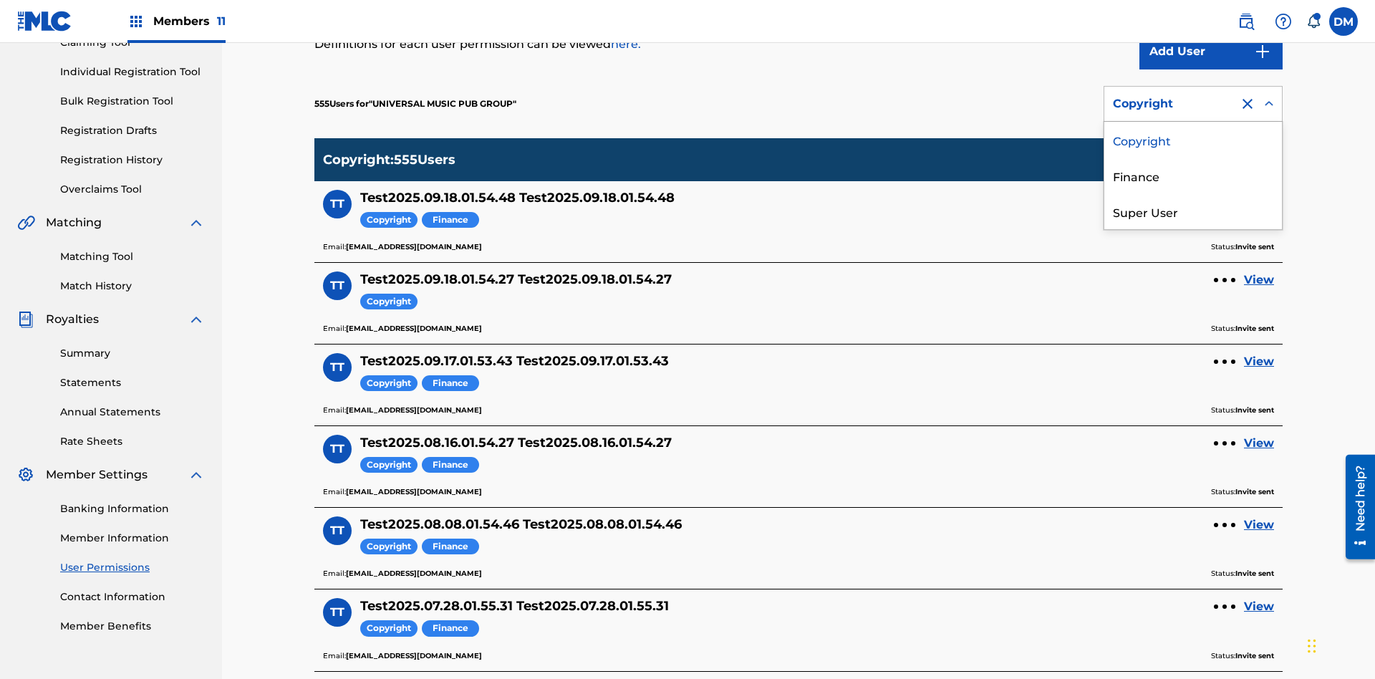
click at [1194, 176] on div "Finance" at bounding box center [1194, 176] width 178 height 36
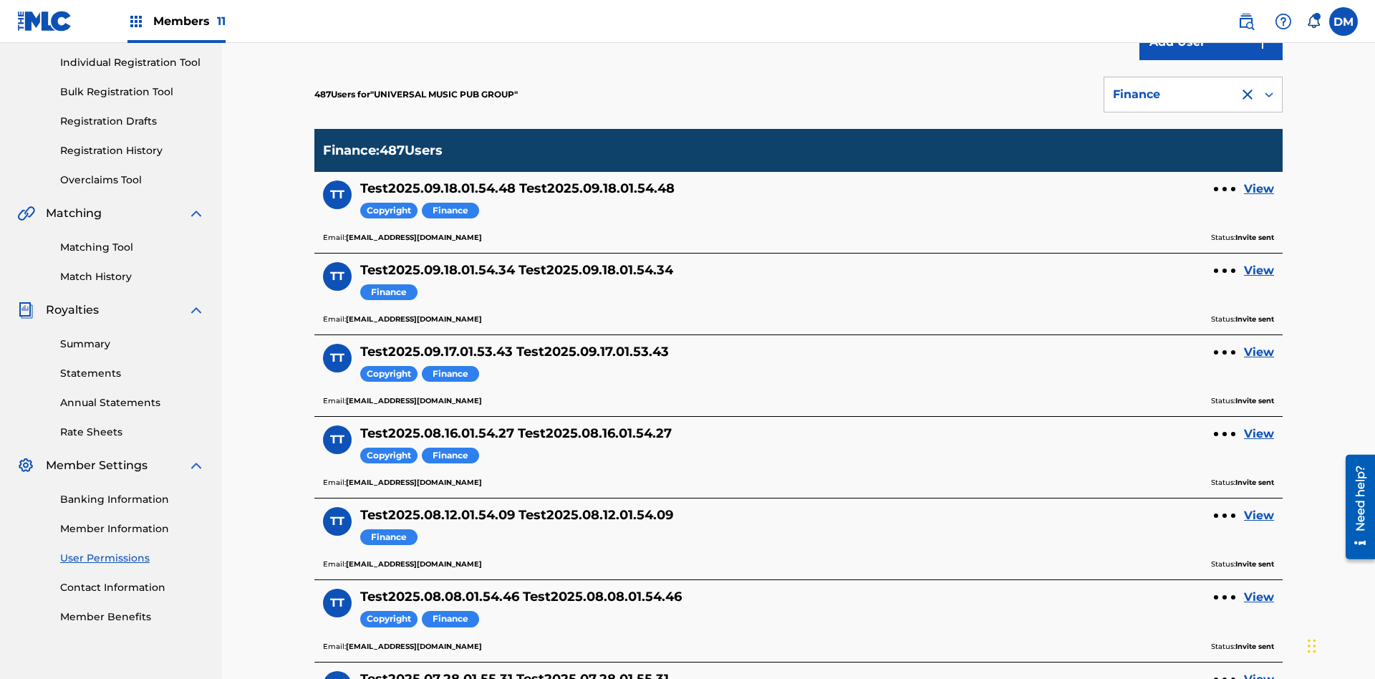
click at [1248, 95] on div at bounding box center [1247, 94] width 17 height 17
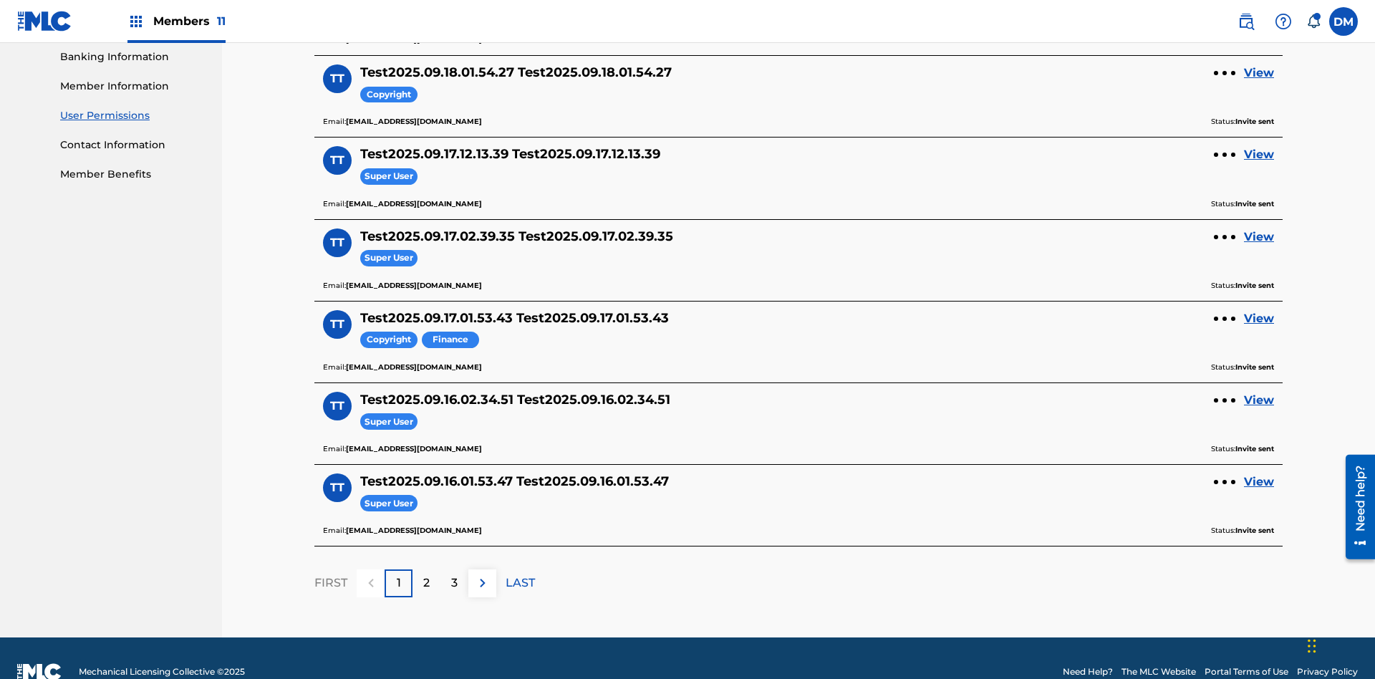
scroll to position [599, 0]
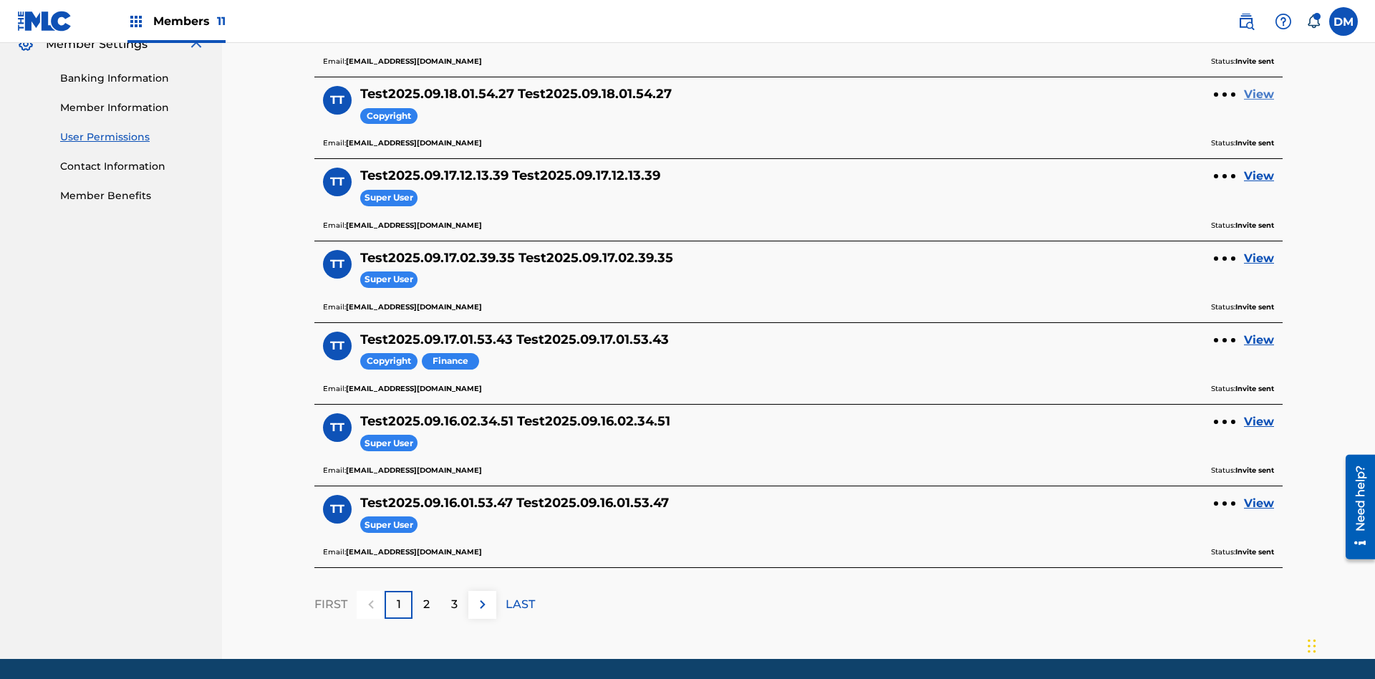
click at [1259, 95] on link "View" at bounding box center [1259, 94] width 30 height 17
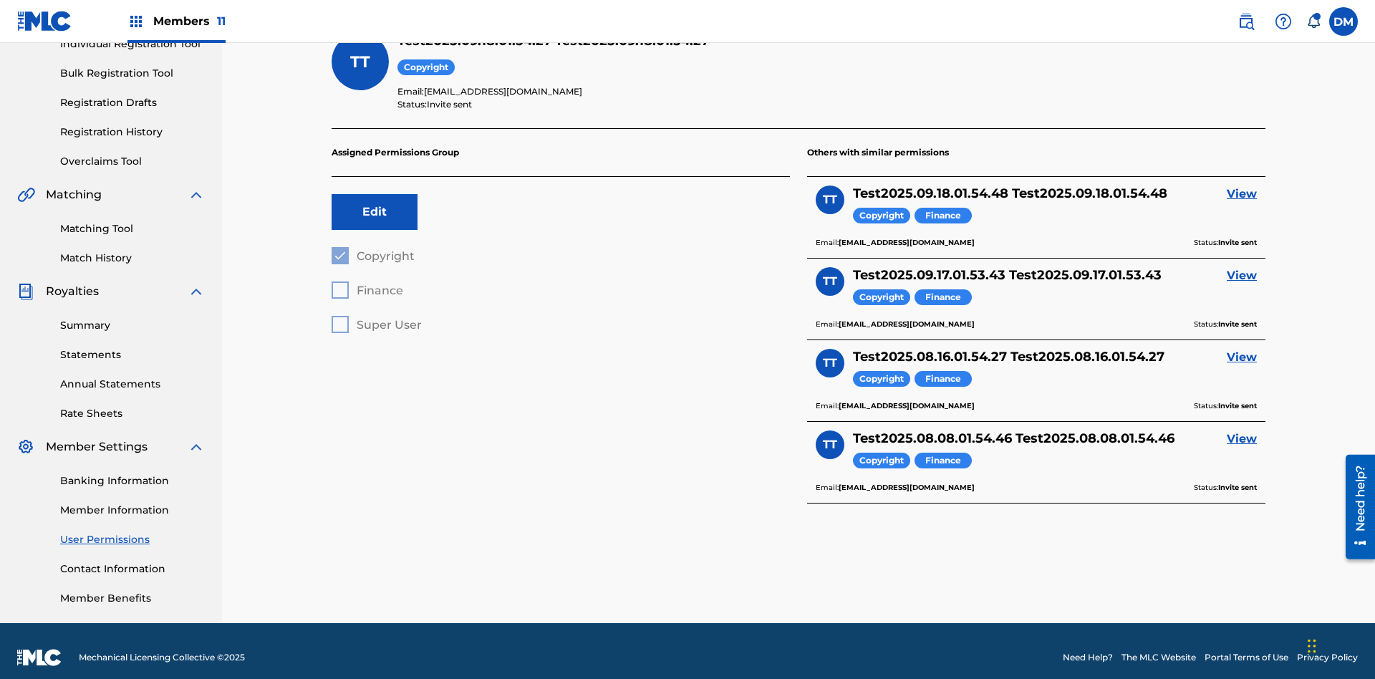
scroll to position [50, 0]
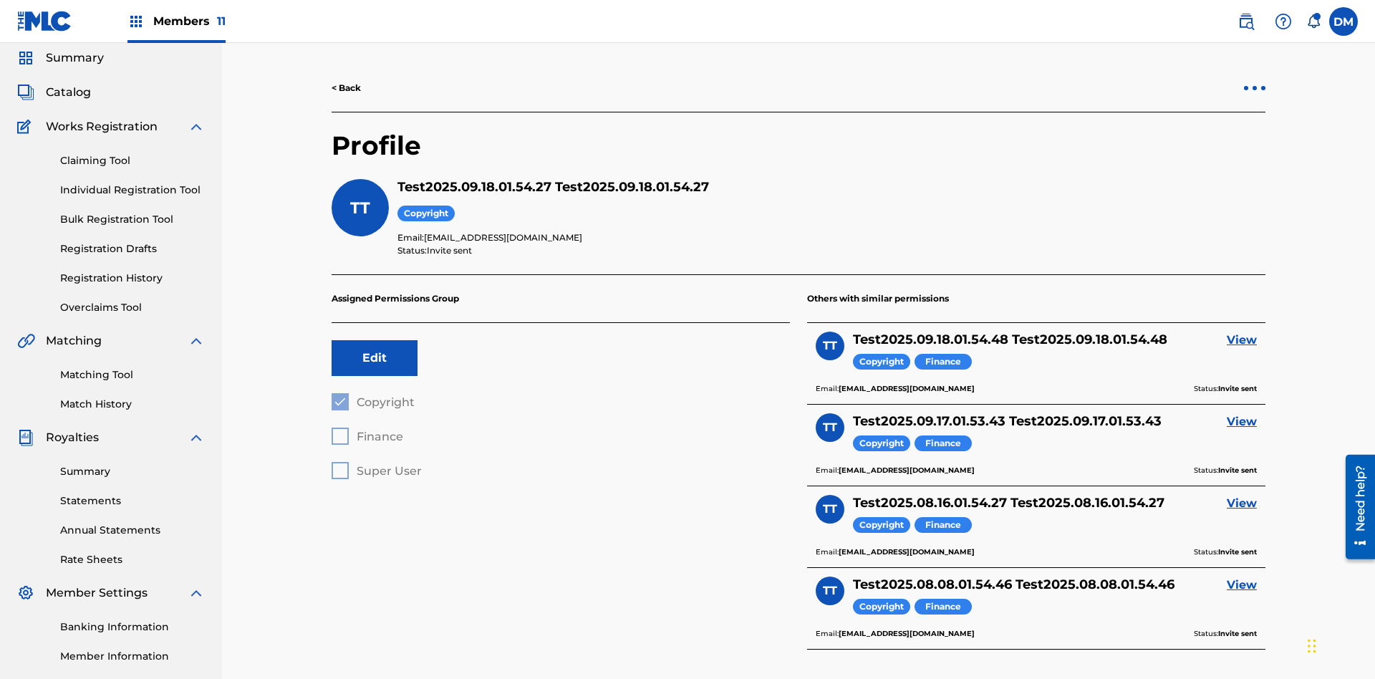
click at [1255, 88] on div at bounding box center [1255, 88] width 4 height 4
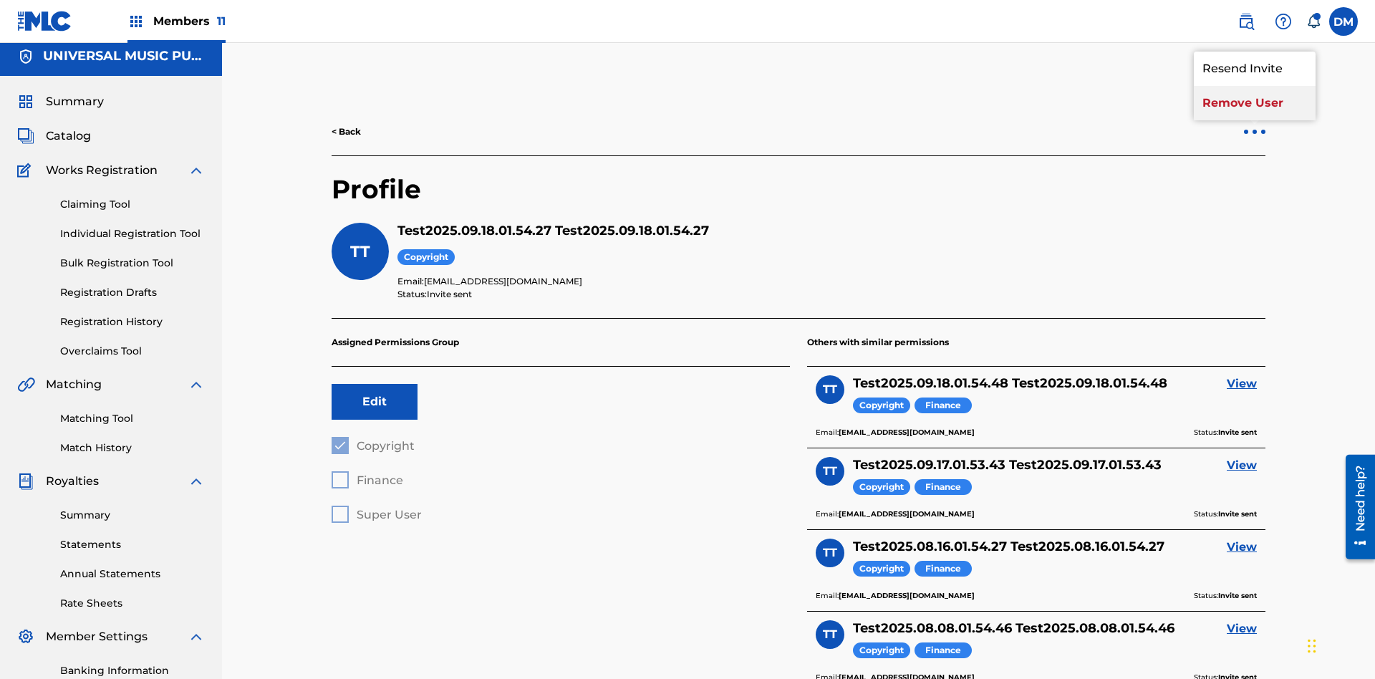
click at [1255, 103] on p "Remove User" at bounding box center [1255, 103] width 122 height 34
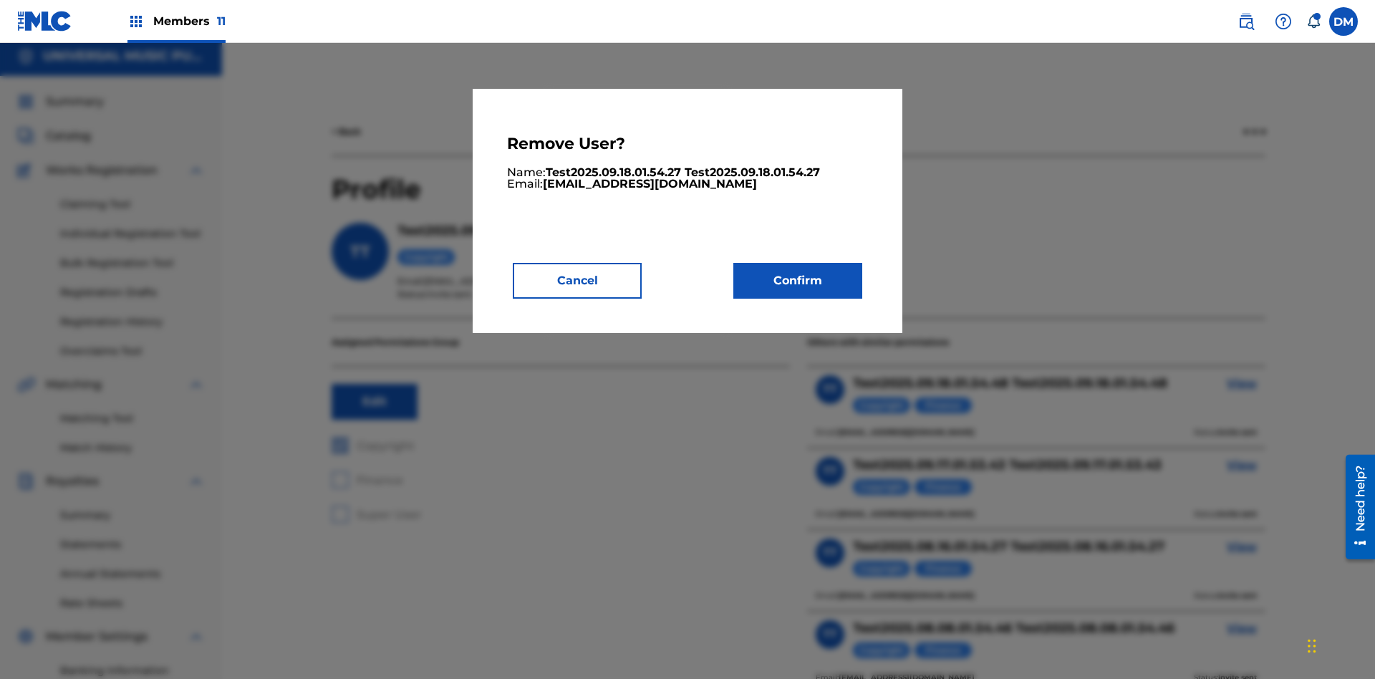
scroll to position [183, 0]
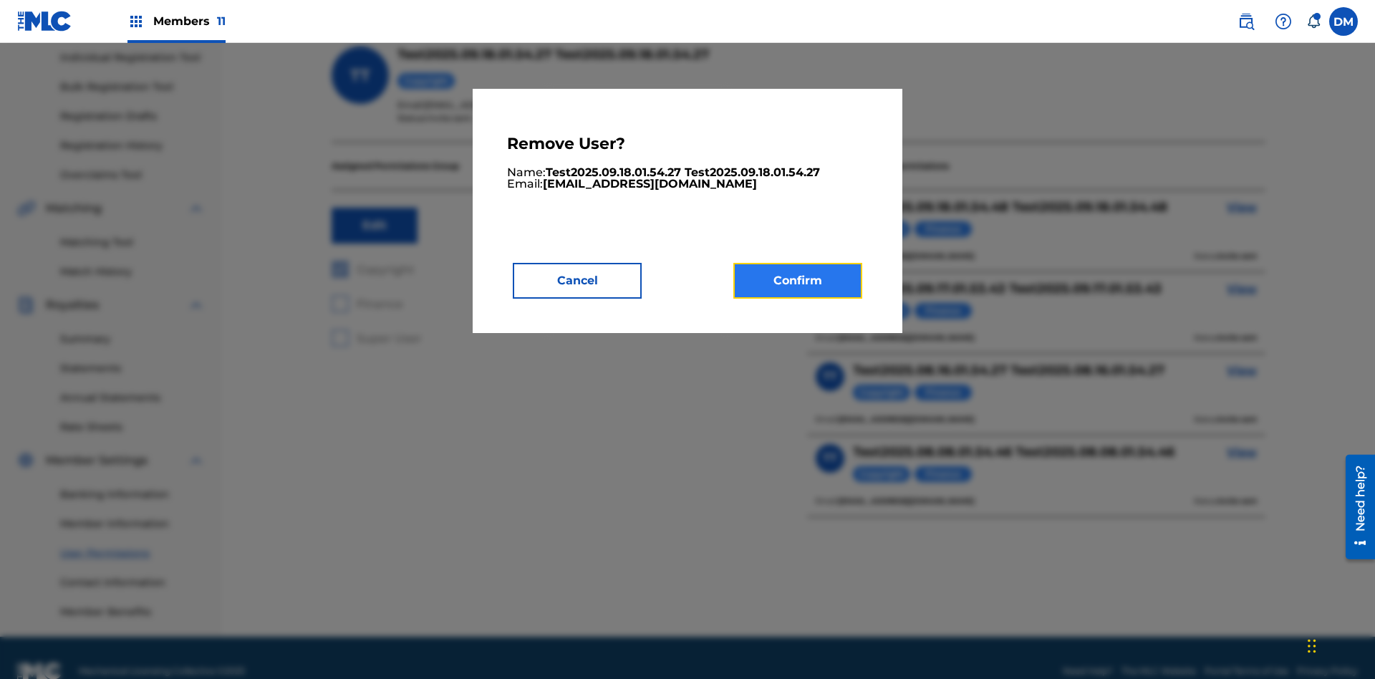
click at [798, 280] on button "Confirm" at bounding box center [798, 281] width 129 height 36
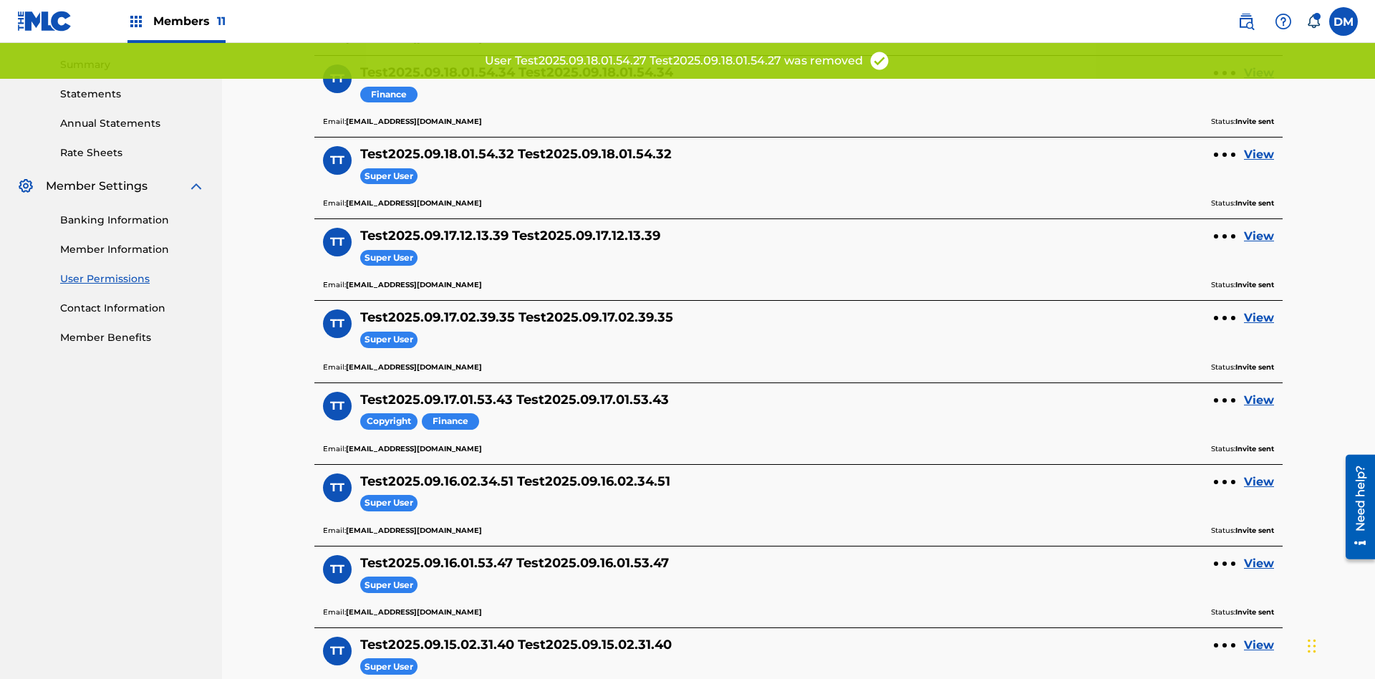
scroll to position [436, 0]
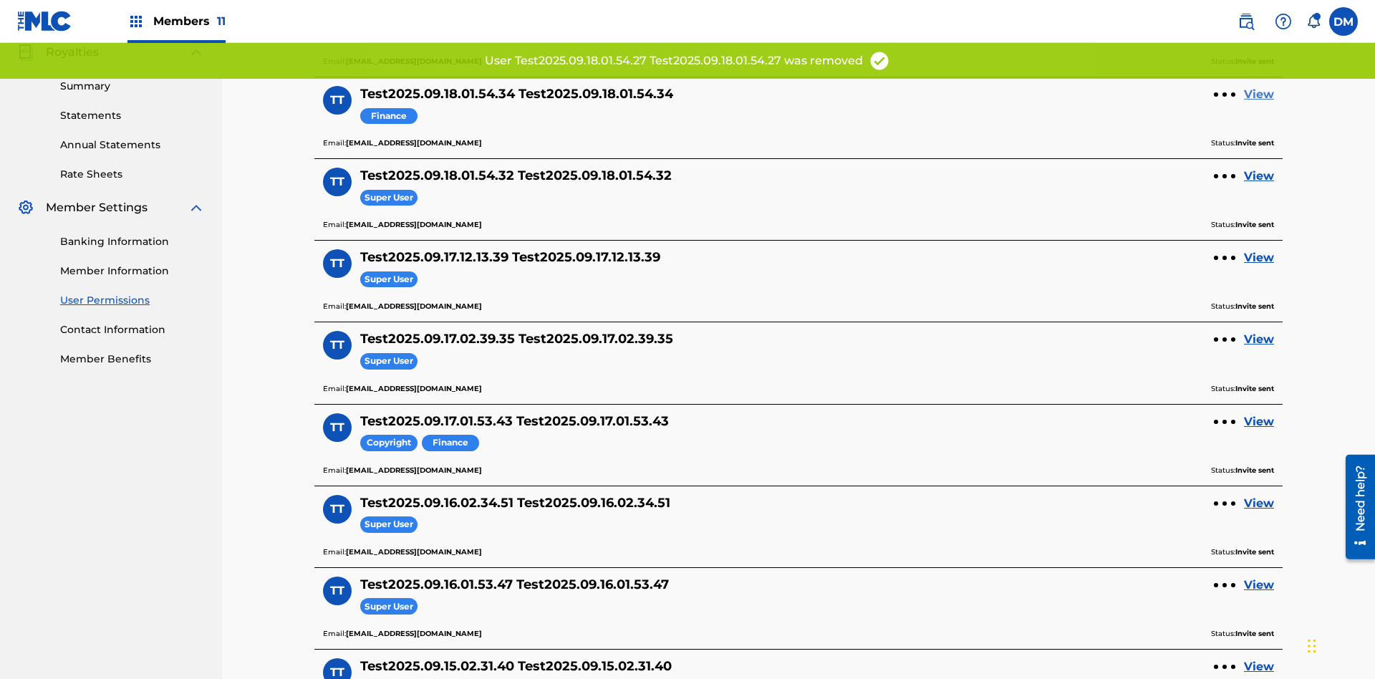
click at [1259, 95] on link "View" at bounding box center [1259, 94] width 30 height 17
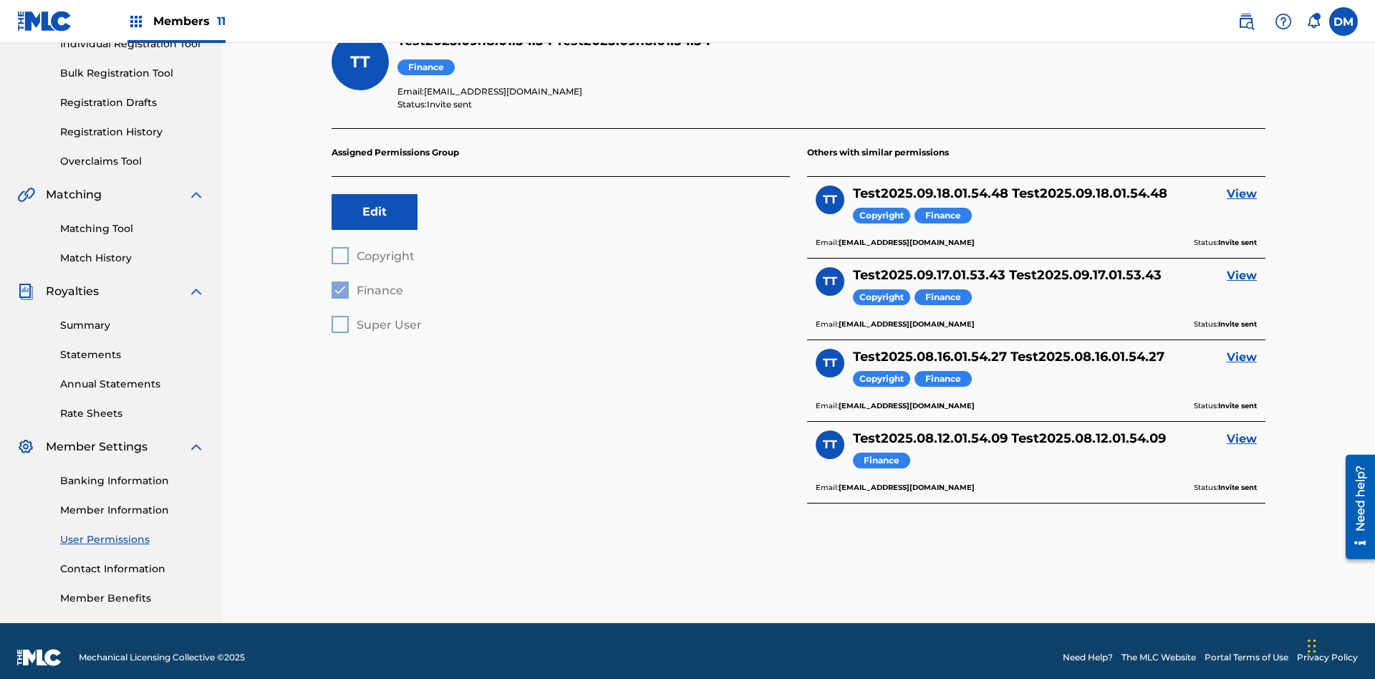
scroll to position [50, 0]
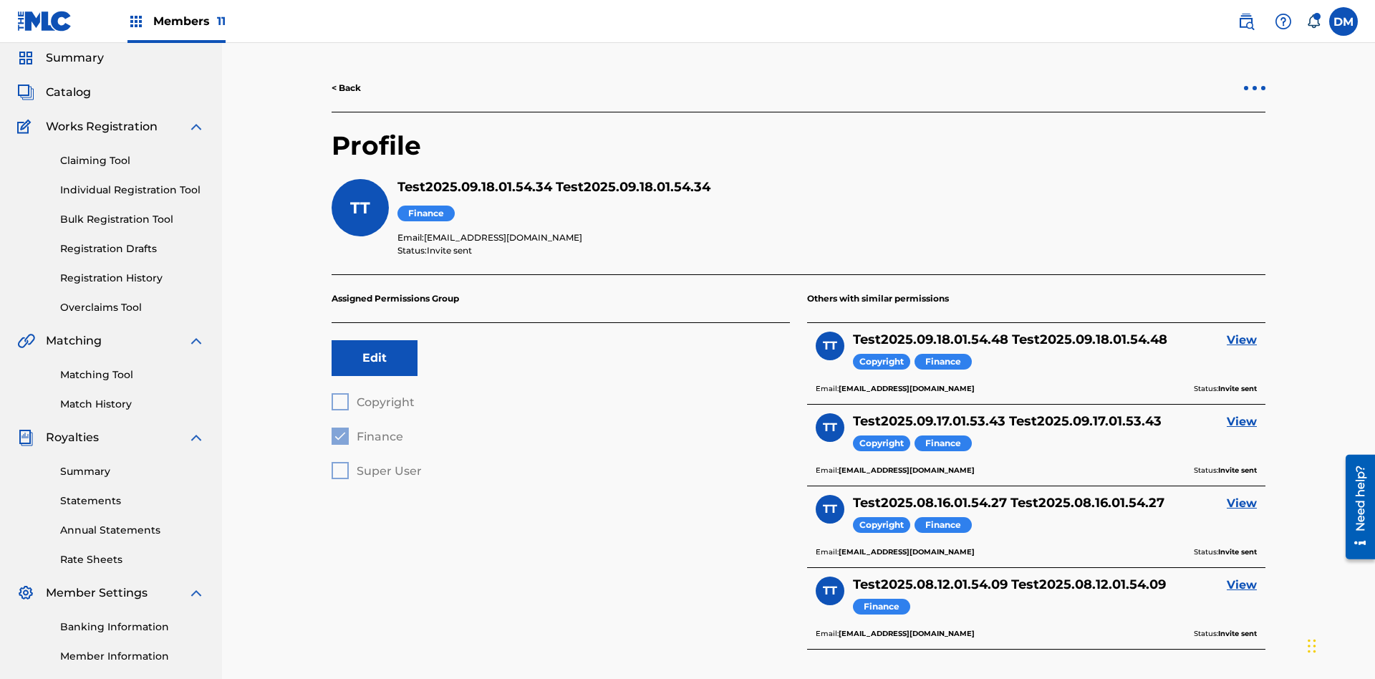
click at [1255, 88] on div at bounding box center [1255, 88] width 4 height 4
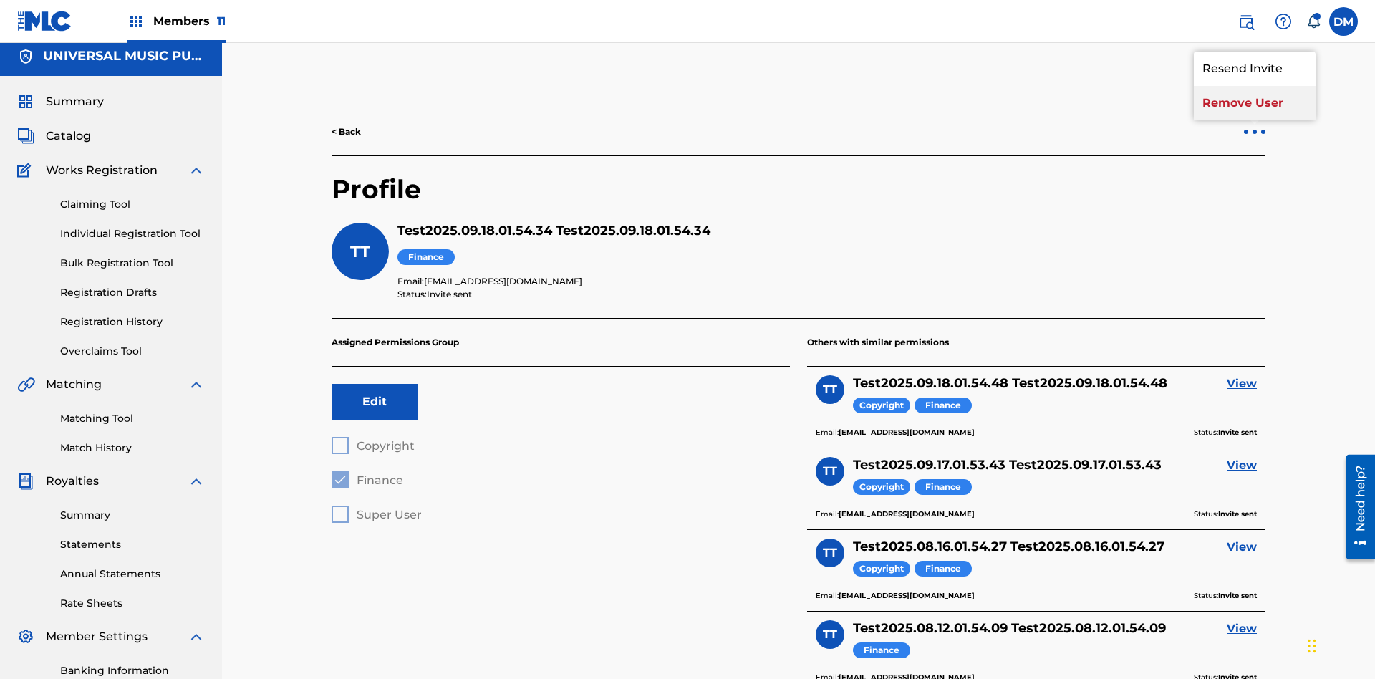
click at [1255, 103] on p "Remove User" at bounding box center [1255, 103] width 122 height 34
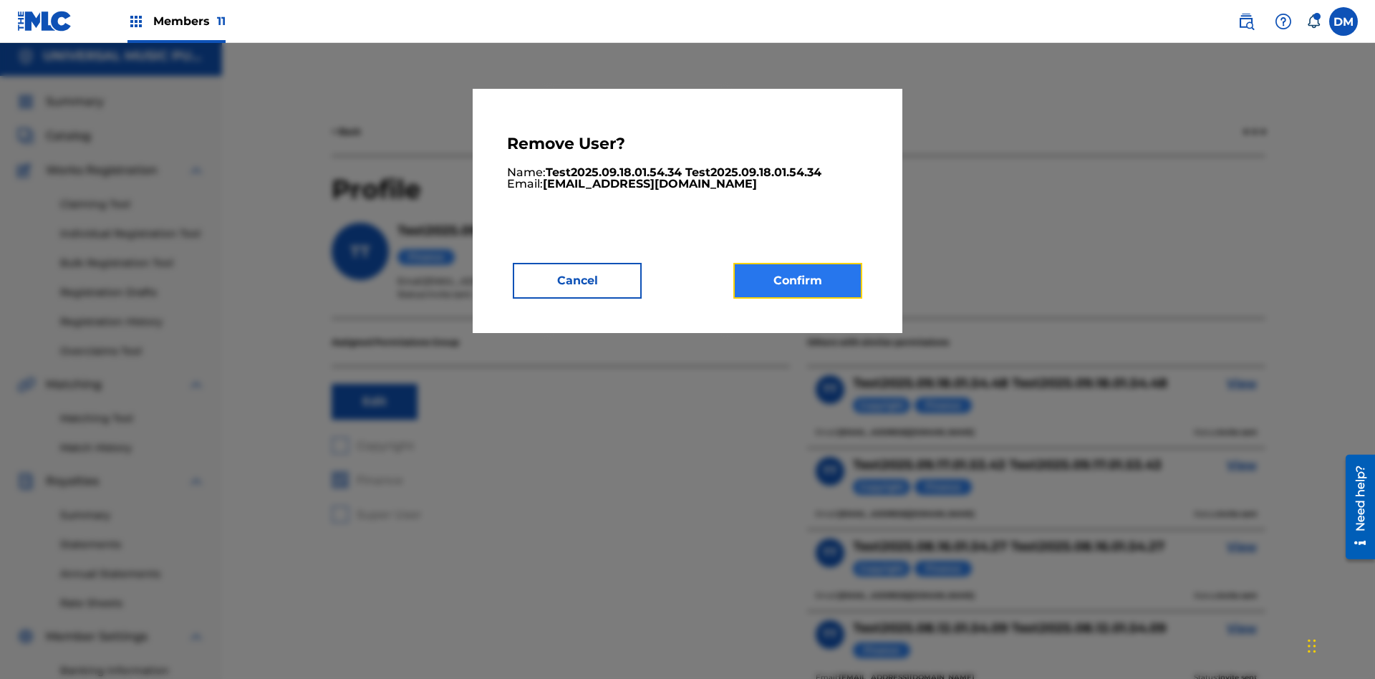
click at [798, 280] on button "Confirm" at bounding box center [798, 281] width 129 height 36
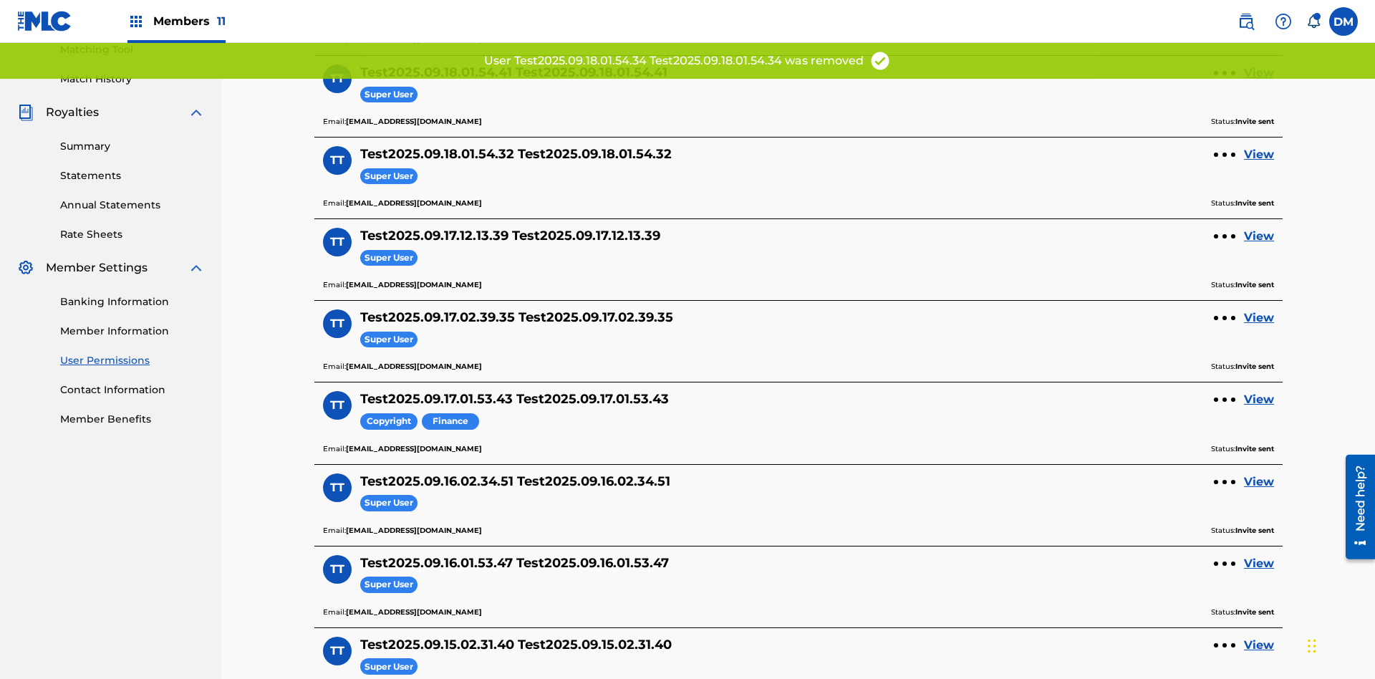
scroll to position [354, 0]
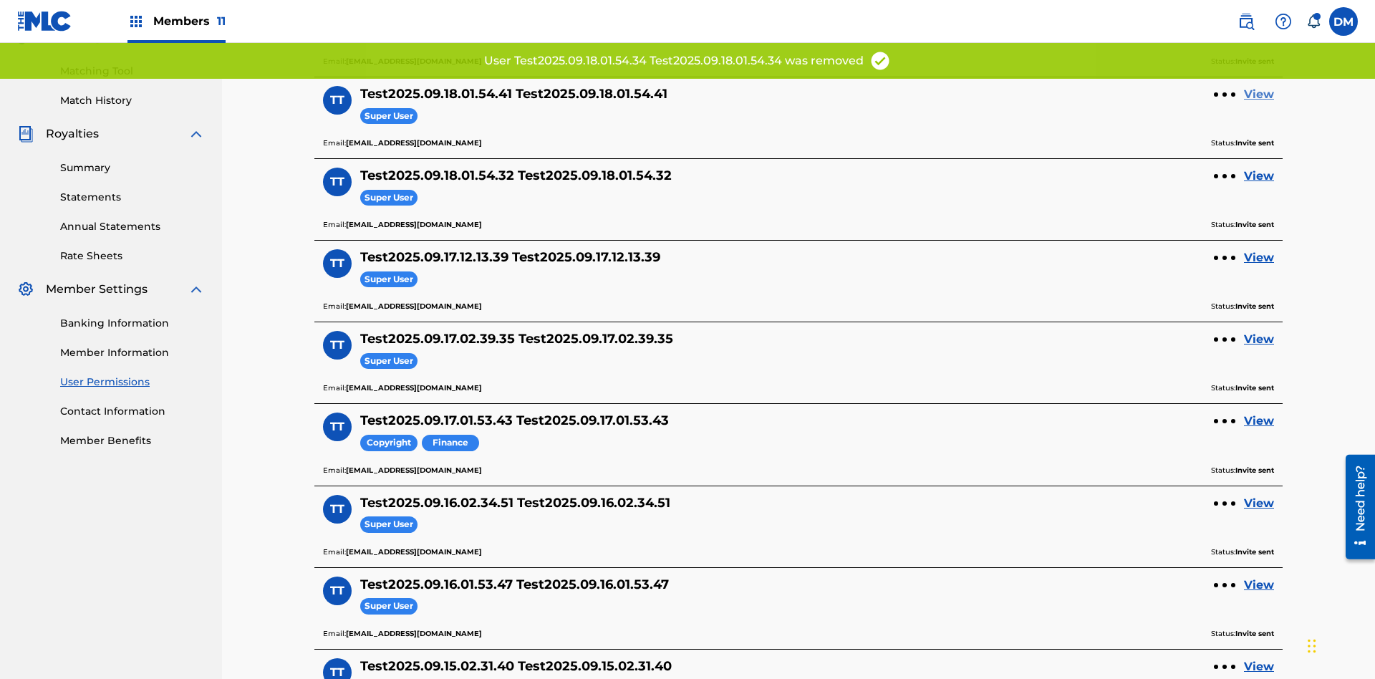
click at [1259, 95] on link "View" at bounding box center [1259, 94] width 30 height 17
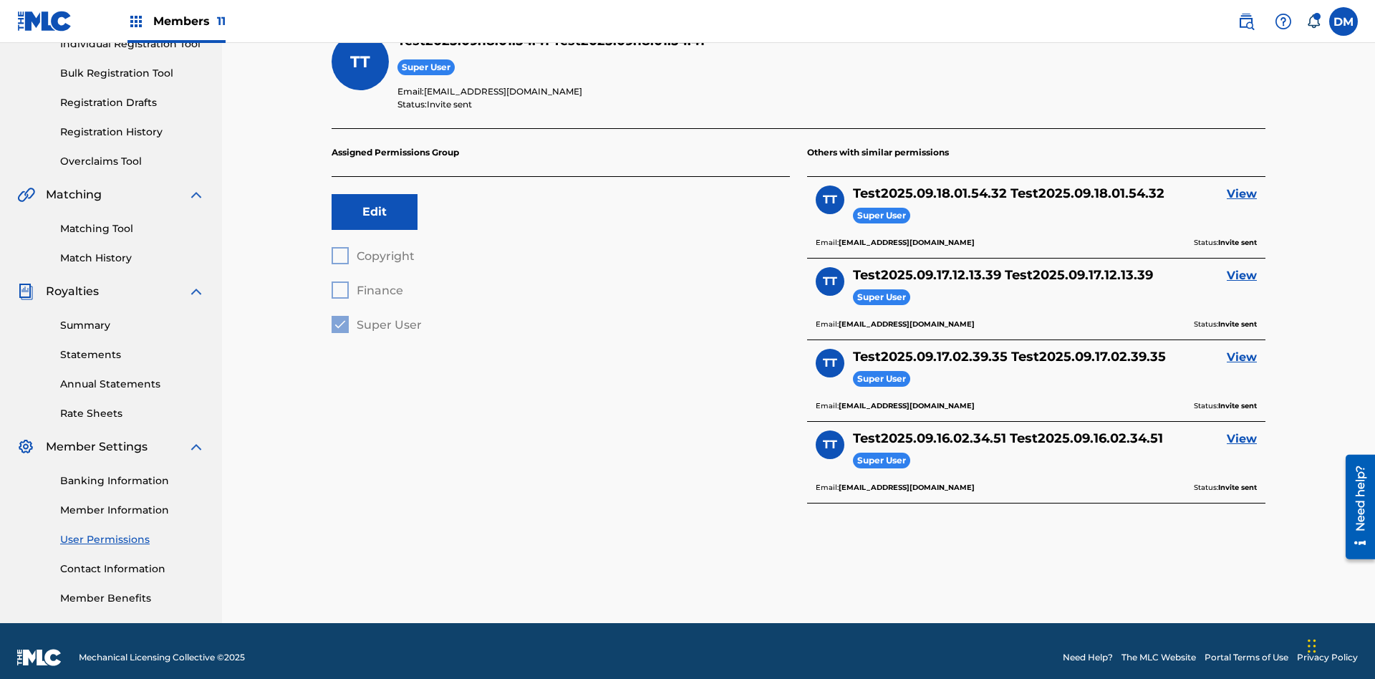
scroll to position [50, 0]
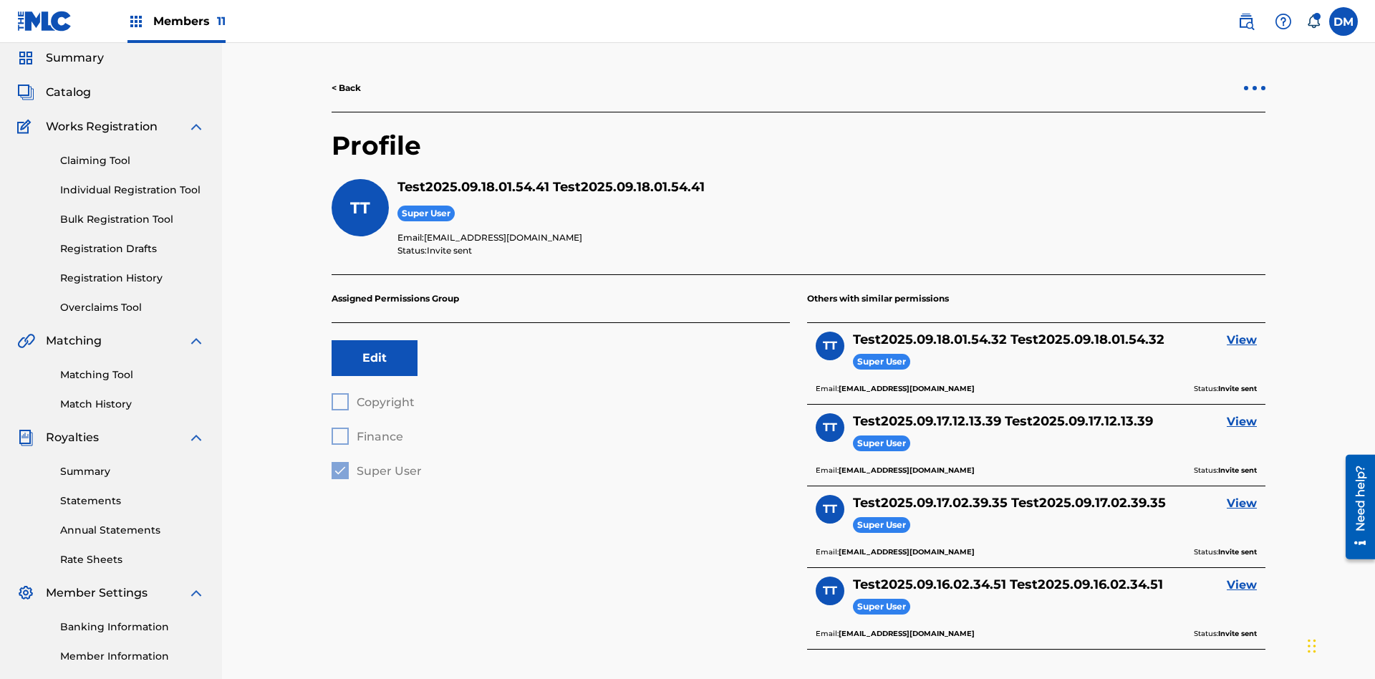
click at [1255, 88] on div at bounding box center [1255, 88] width 4 height 4
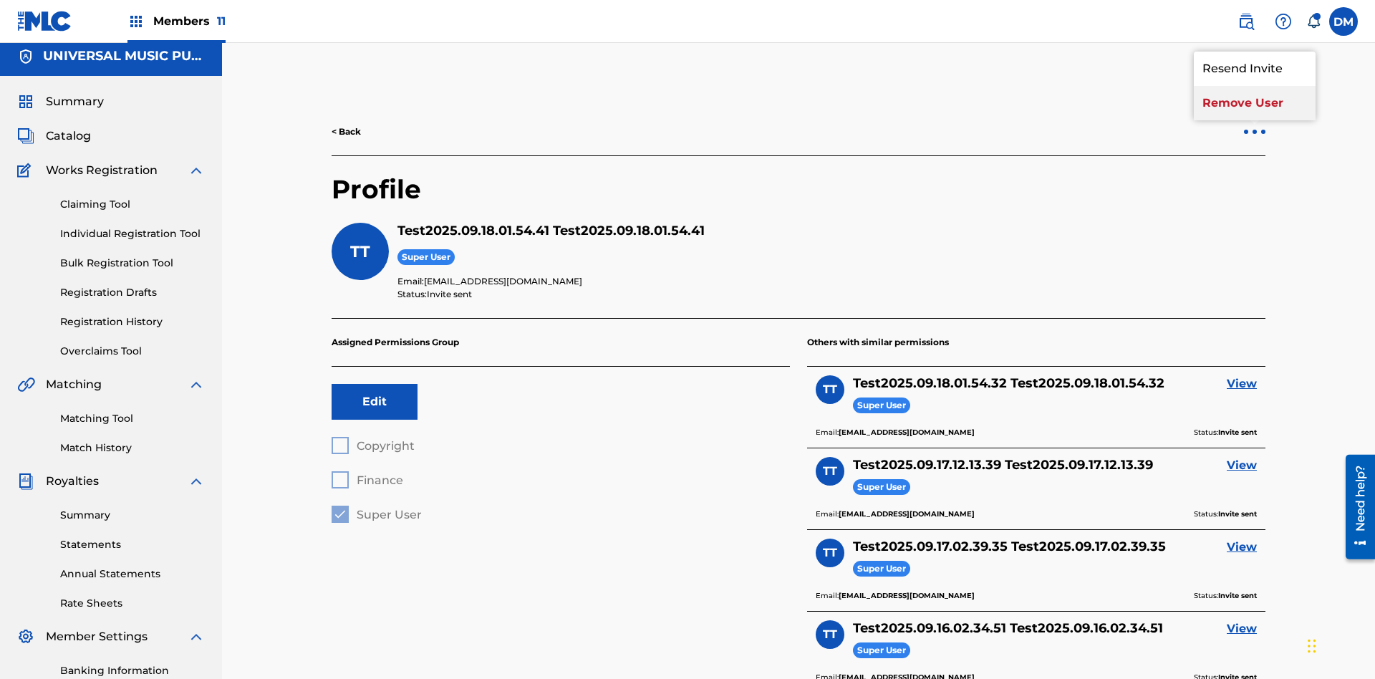
click at [1255, 103] on p "Remove User" at bounding box center [1255, 103] width 122 height 34
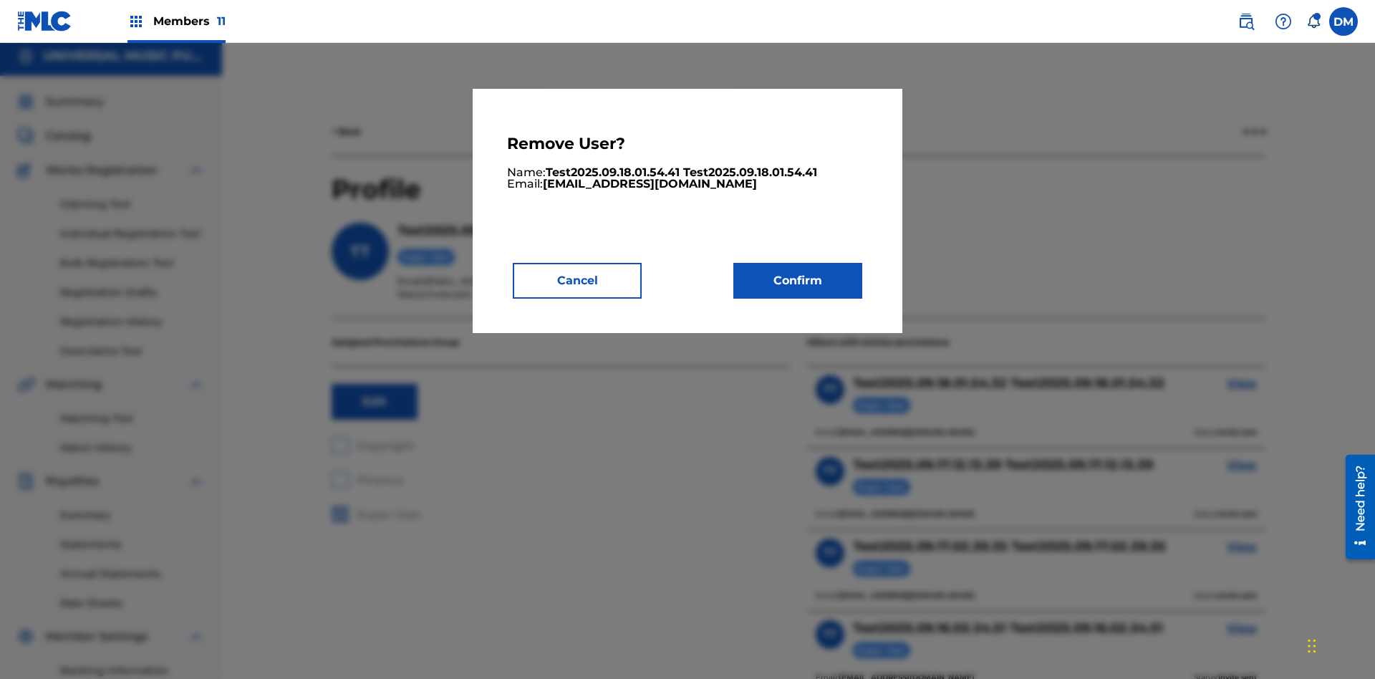
scroll to position [183, 0]
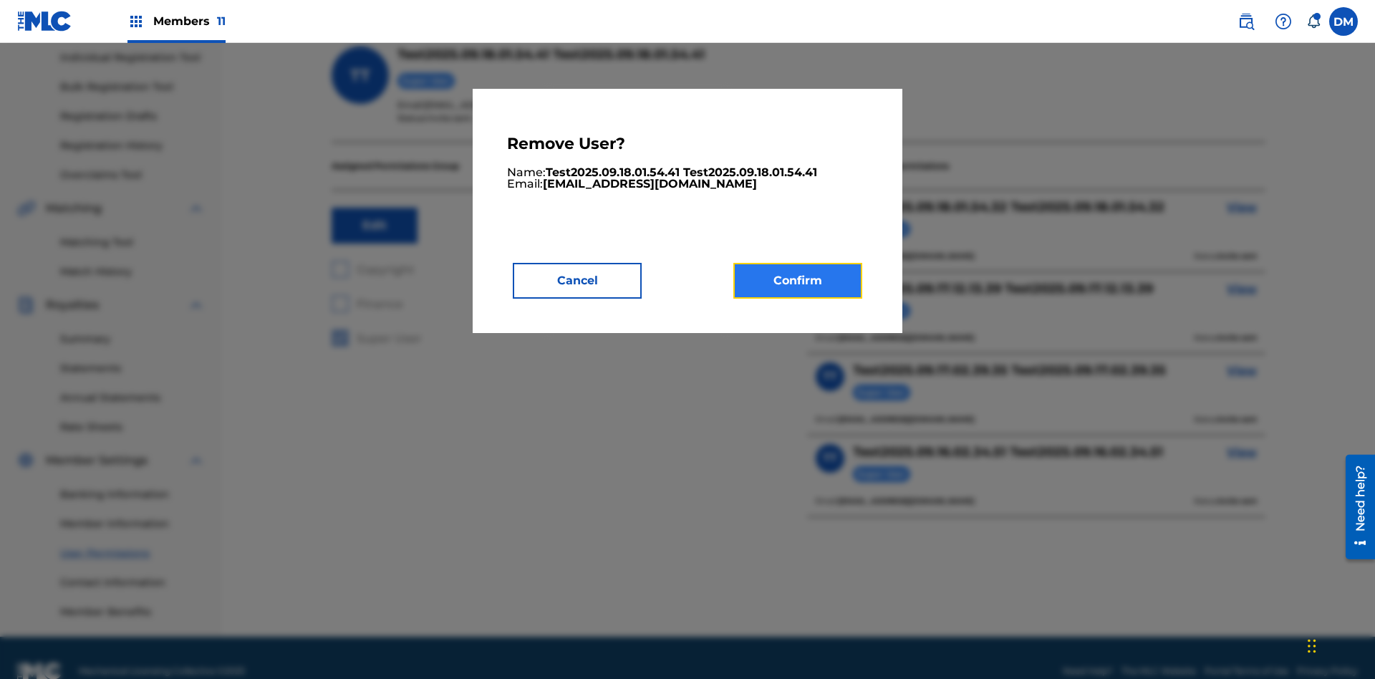
click at [798, 280] on button "Confirm" at bounding box center [798, 281] width 129 height 36
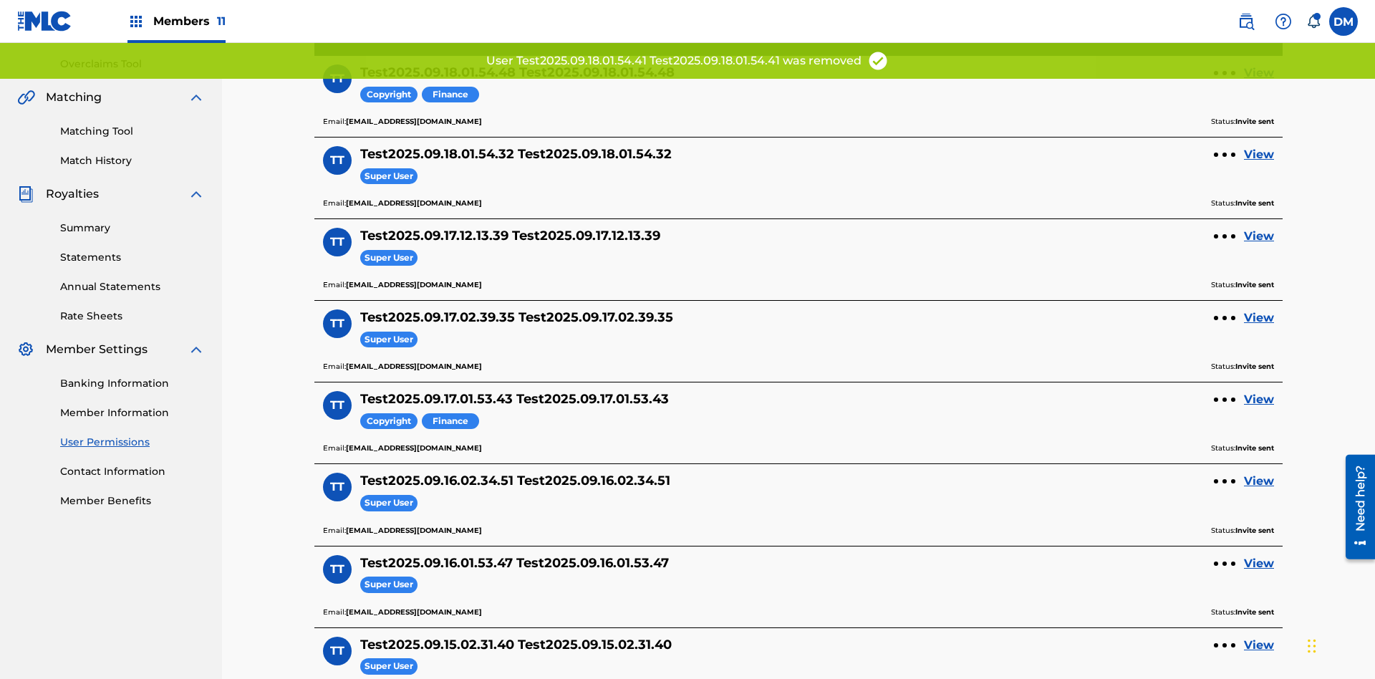
scroll to position [272, 0]
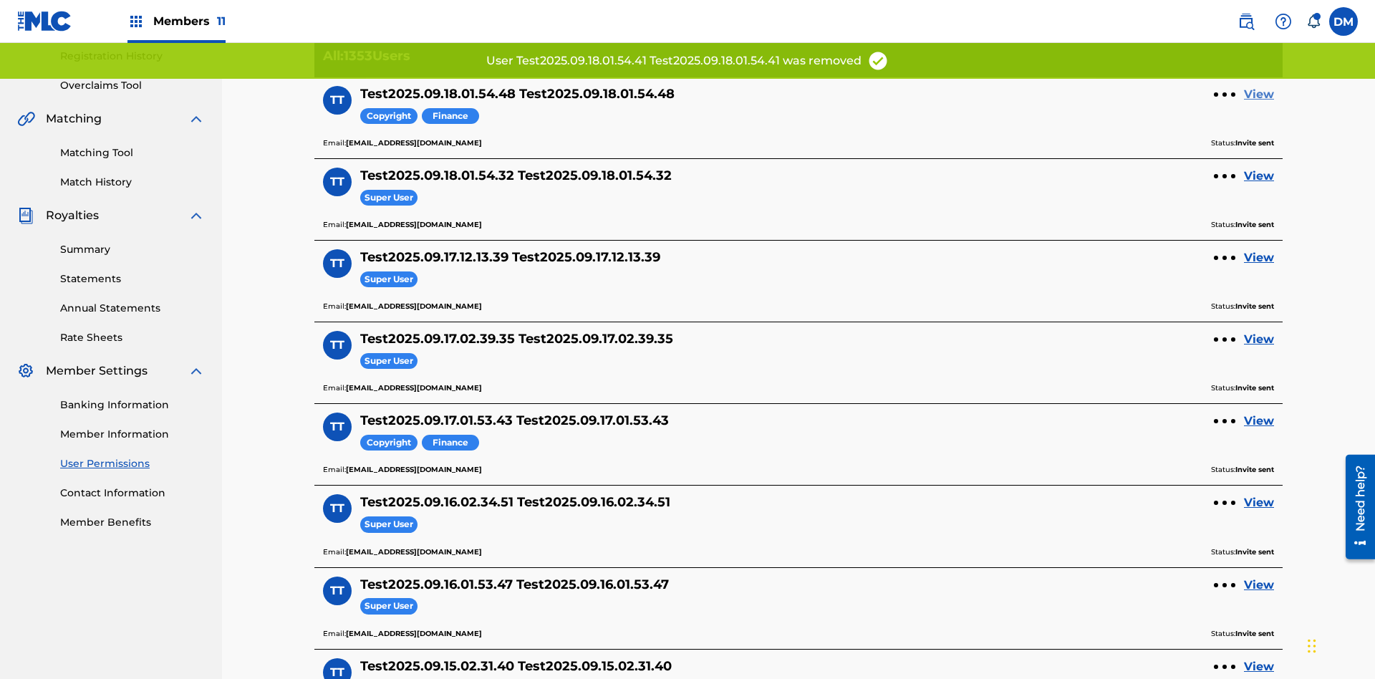
click at [1259, 95] on link "View" at bounding box center [1259, 94] width 30 height 17
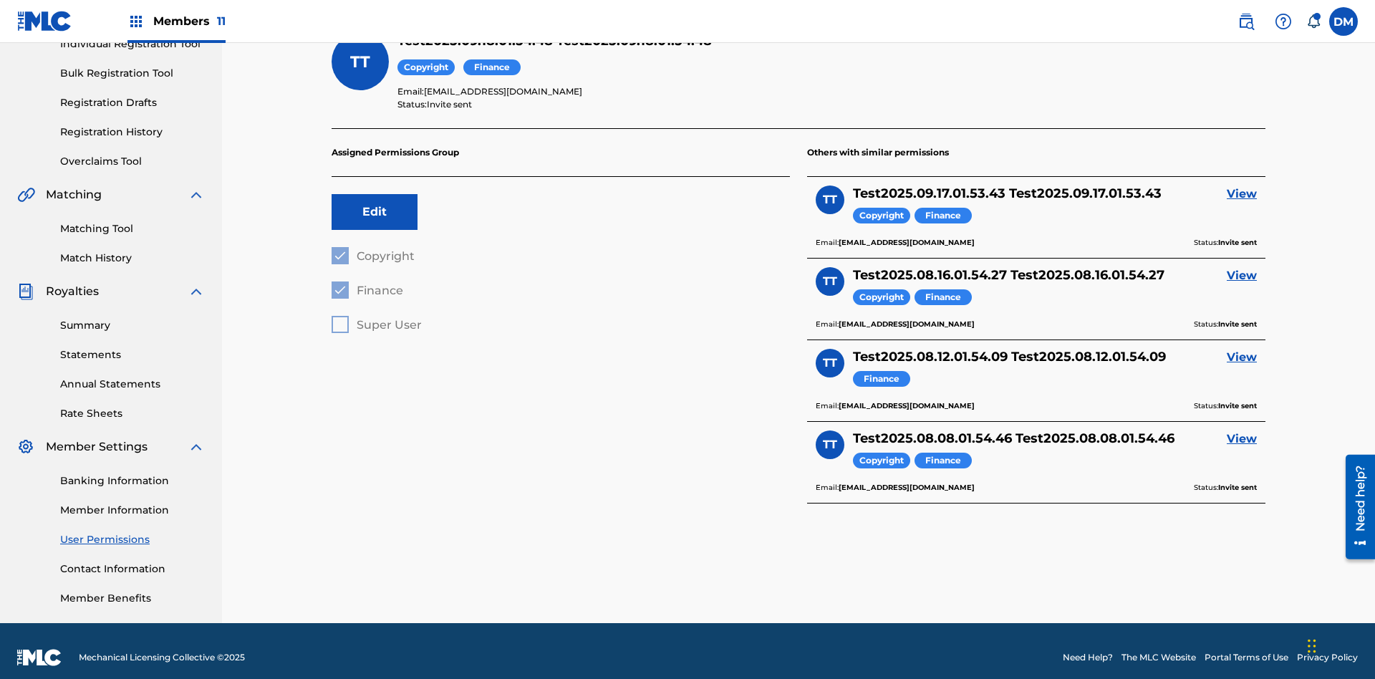
scroll to position [46, 0]
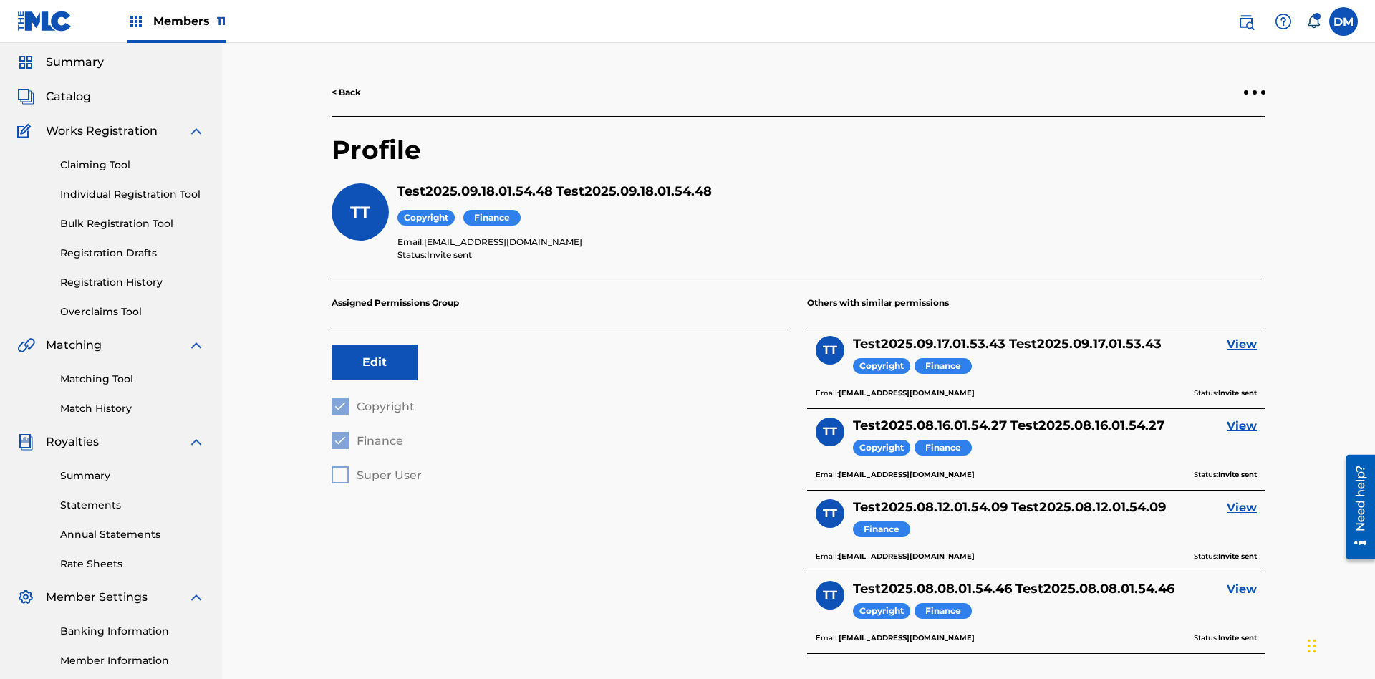
click at [347, 92] on link "< Back" at bounding box center [346, 92] width 29 height 13
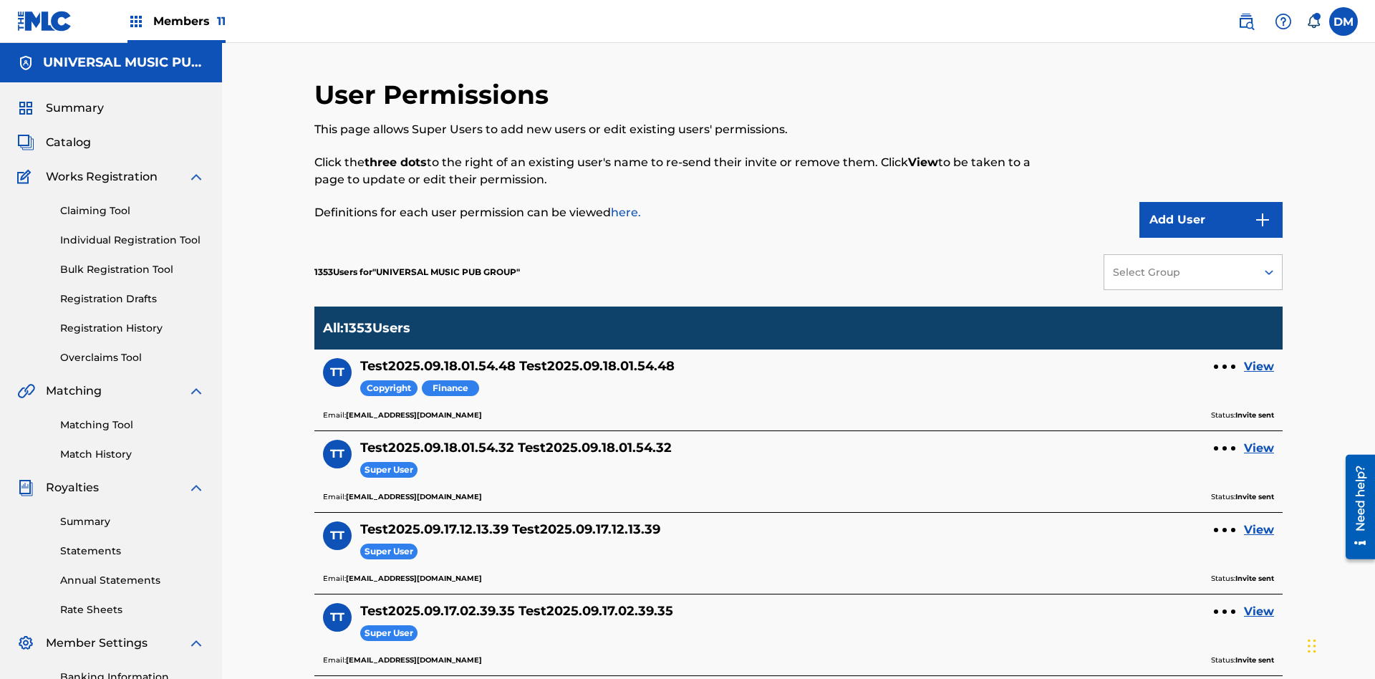
scroll to position [279, 0]
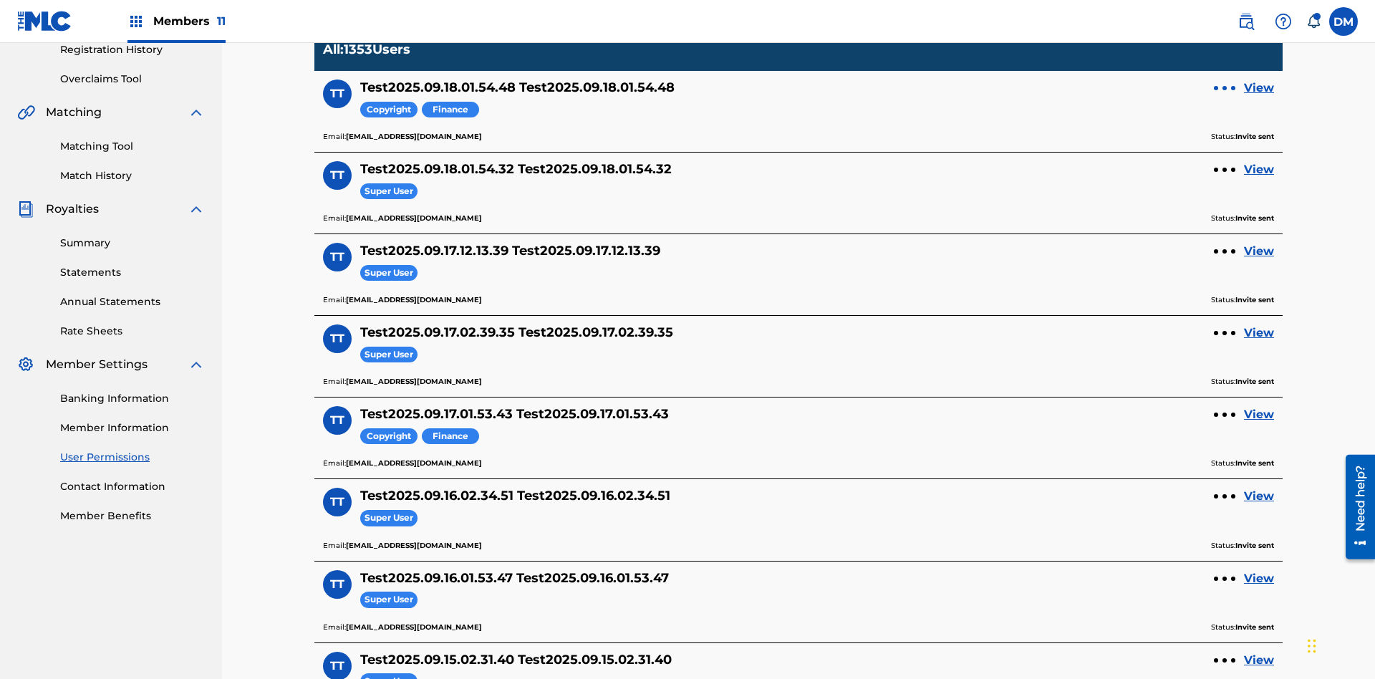
click at [1225, 88] on div at bounding box center [1225, 88] width 4 height 4
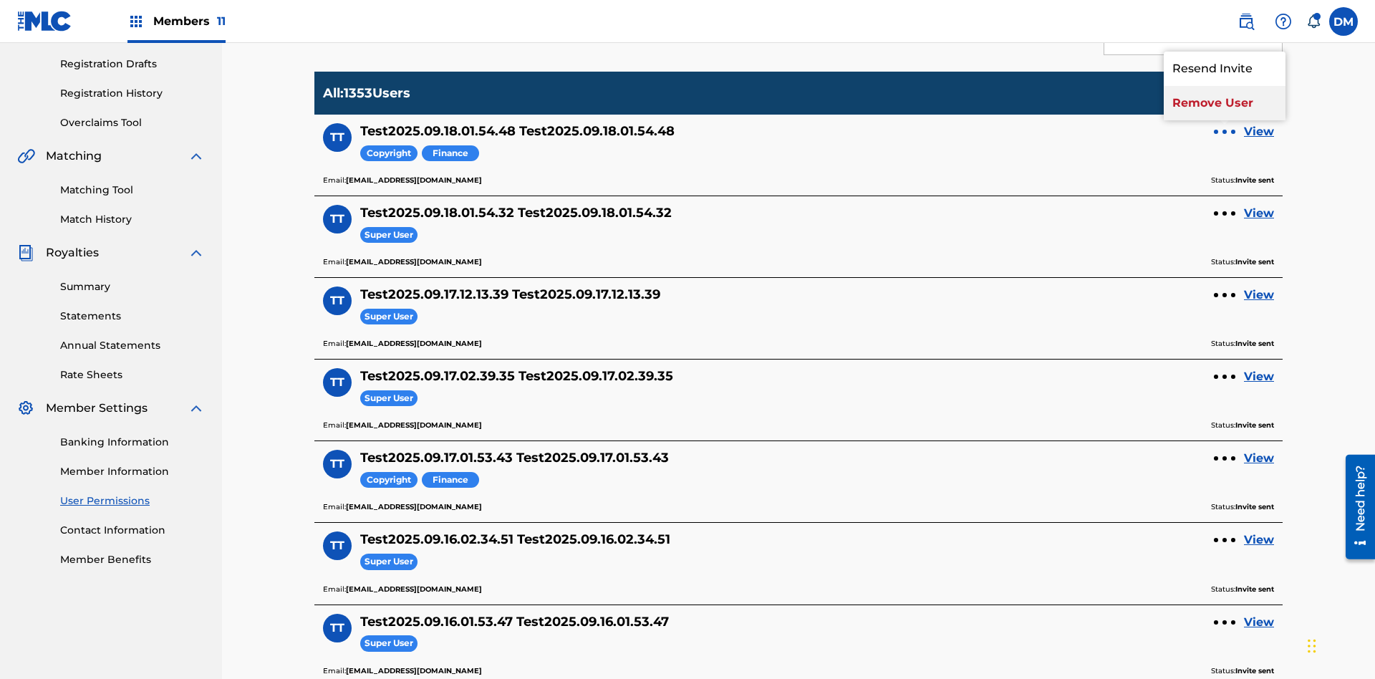
click at [1225, 103] on p "Remove User" at bounding box center [1225, 103] width 122 height 34
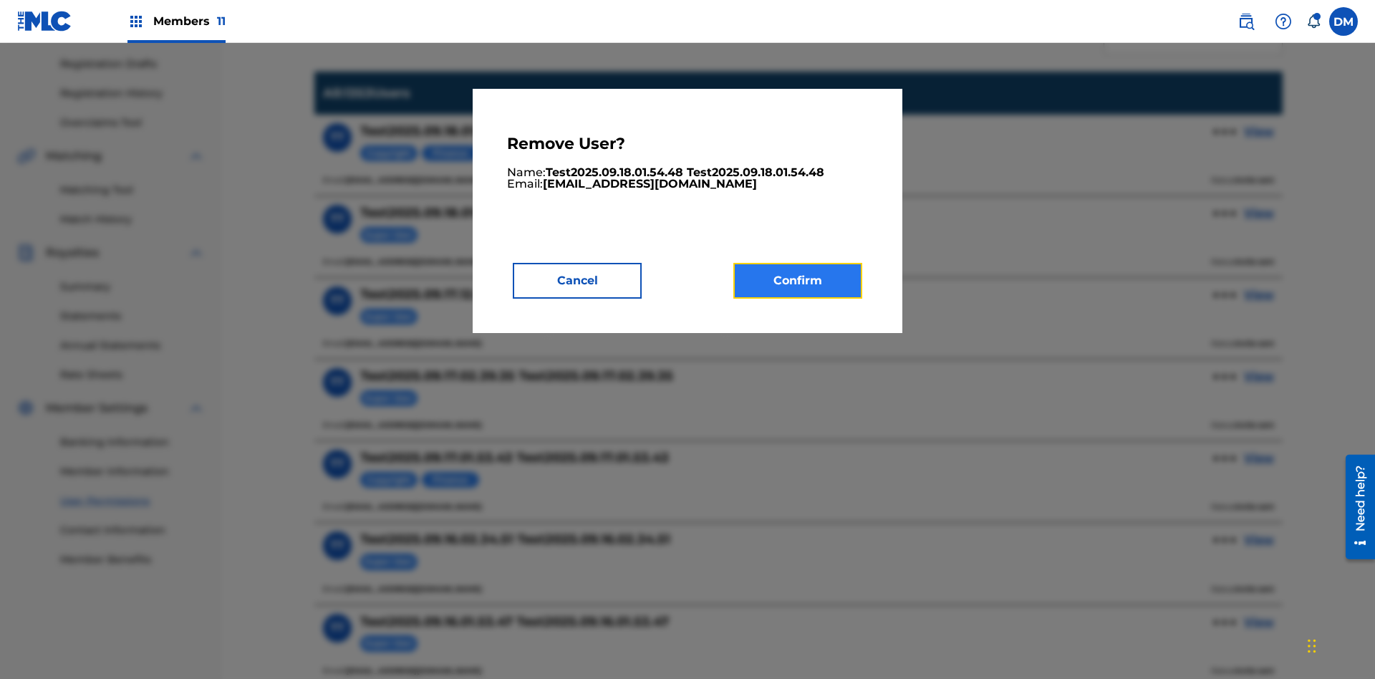
click at [798, 280] on button "Confirm" at bounding box center [798, 281] width 129 height 36
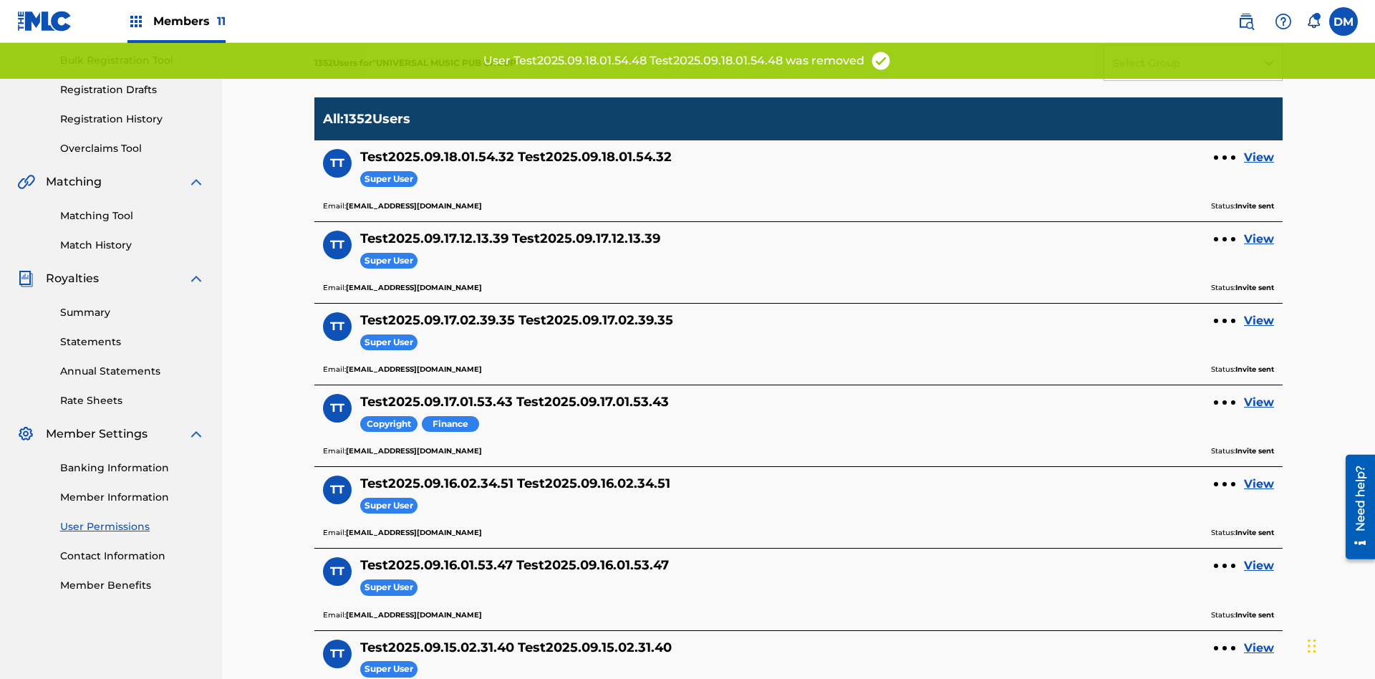
scroll to position [272, 0]
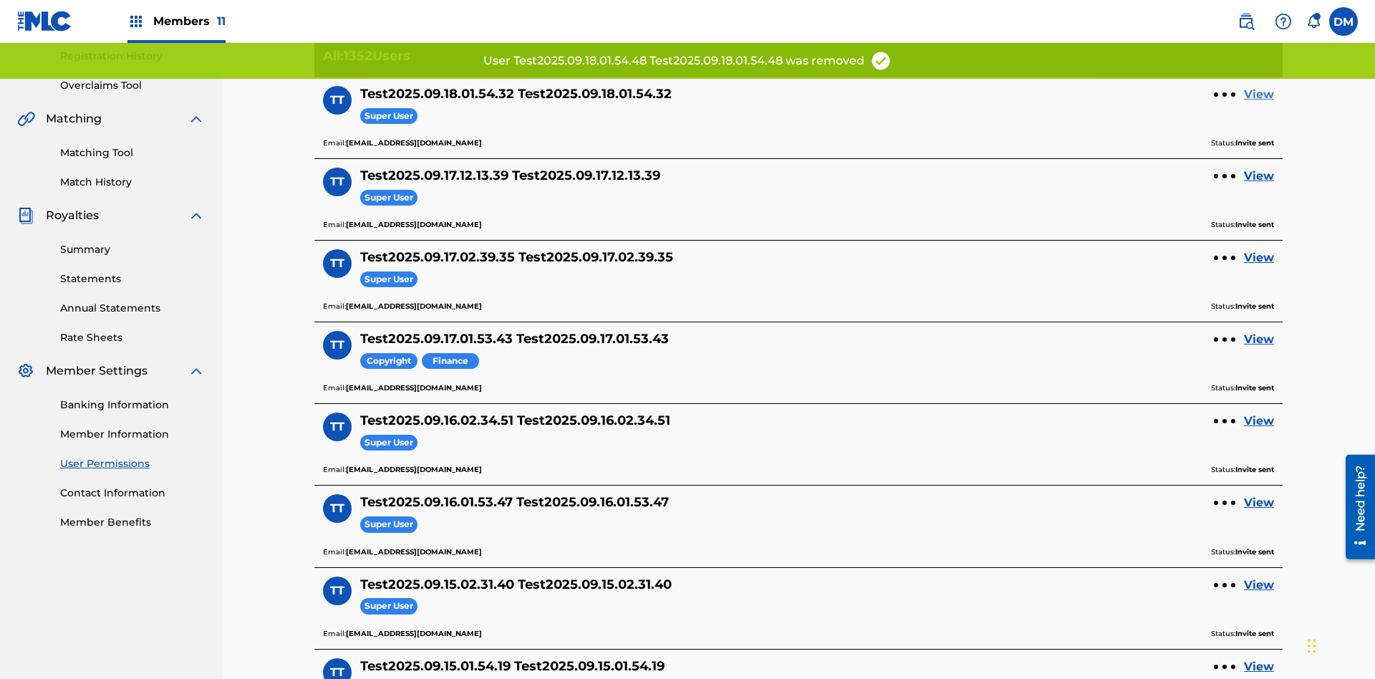
click at [1259, 95] on link "View" at bounding box center [1259, 94] width 30 height 17
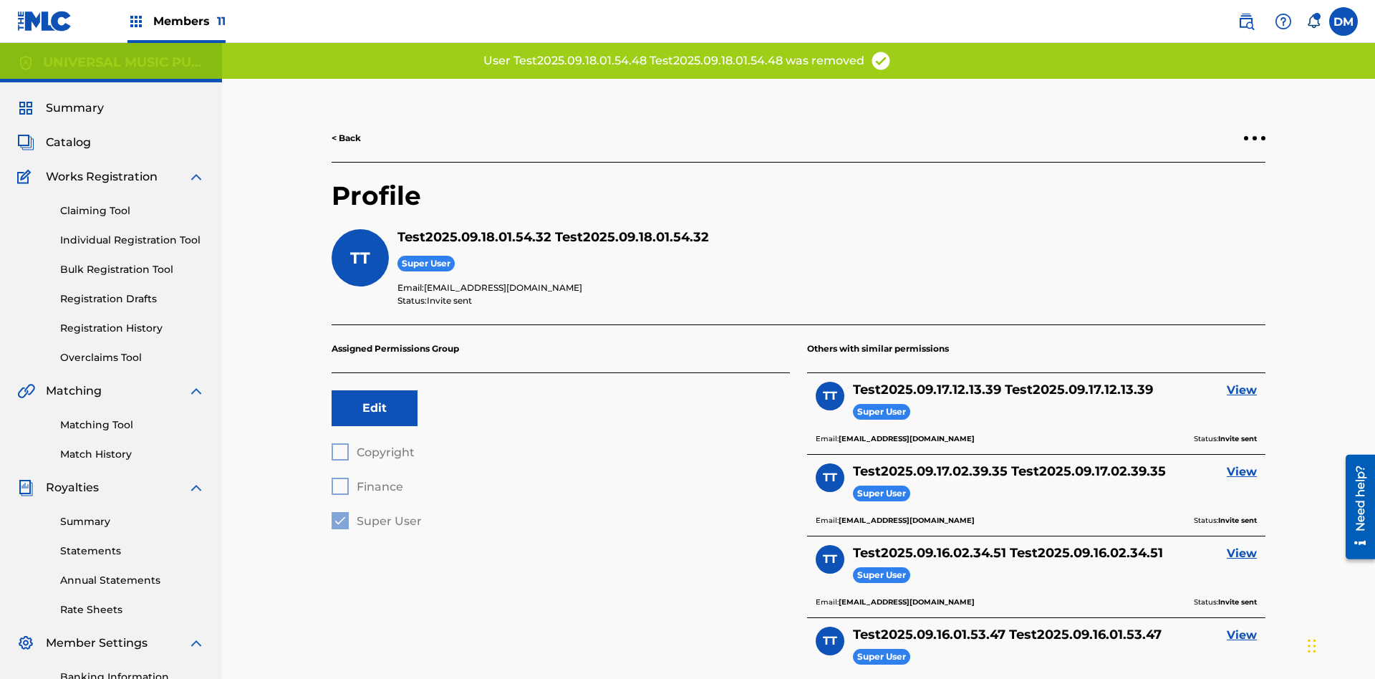
scroll to position [209, 0]
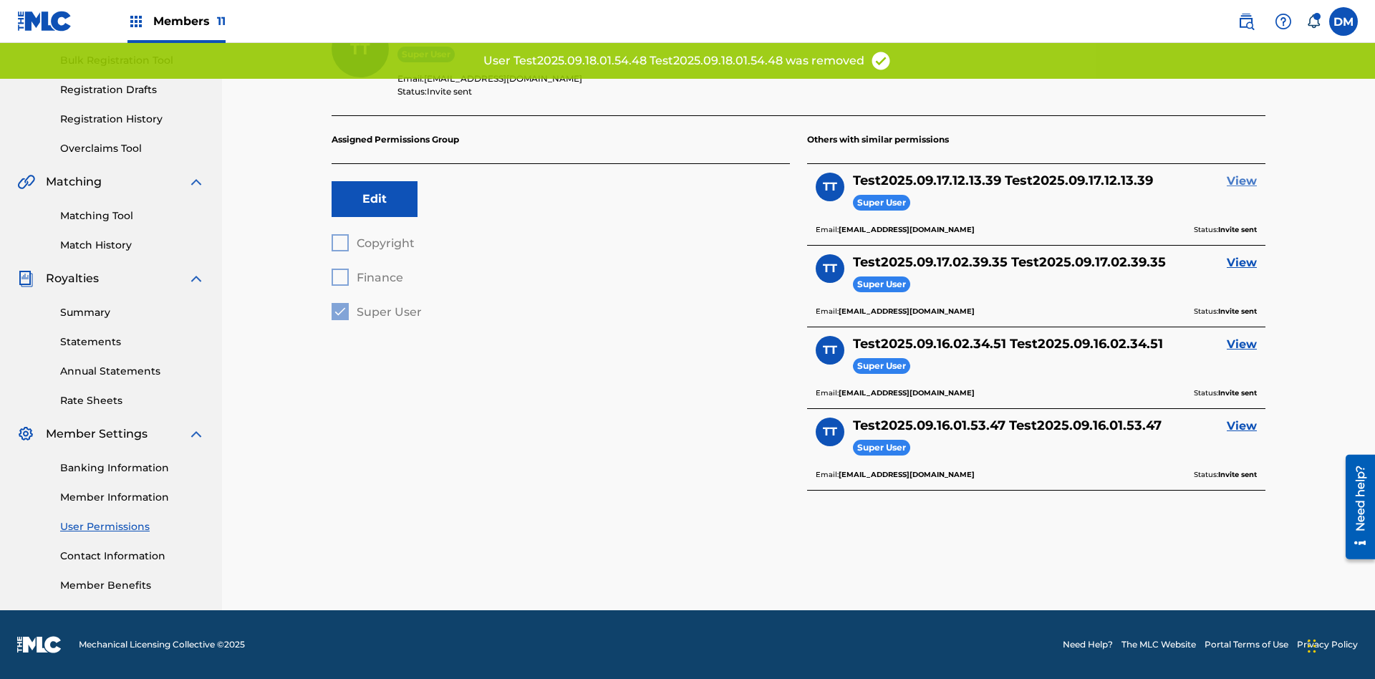
click at [1242, 181] on link "View" at bounding box center [1242, 181] width 30 height 17
